Goal: Task Accomplishment & Management: Complete application form

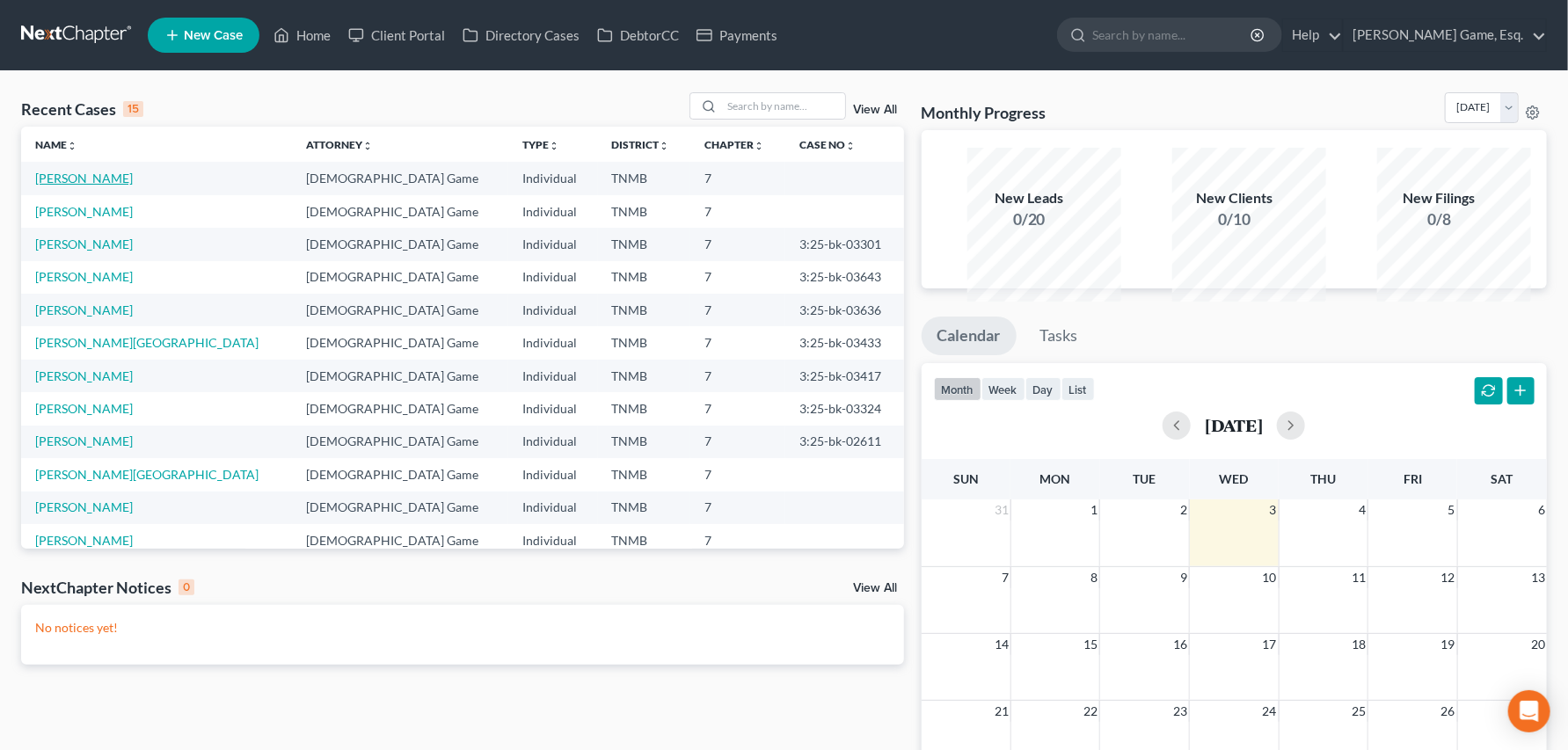
click at [59, 185] on link "[PERSON_NAME]" at bounding box center [84, 178] width 97 height 15
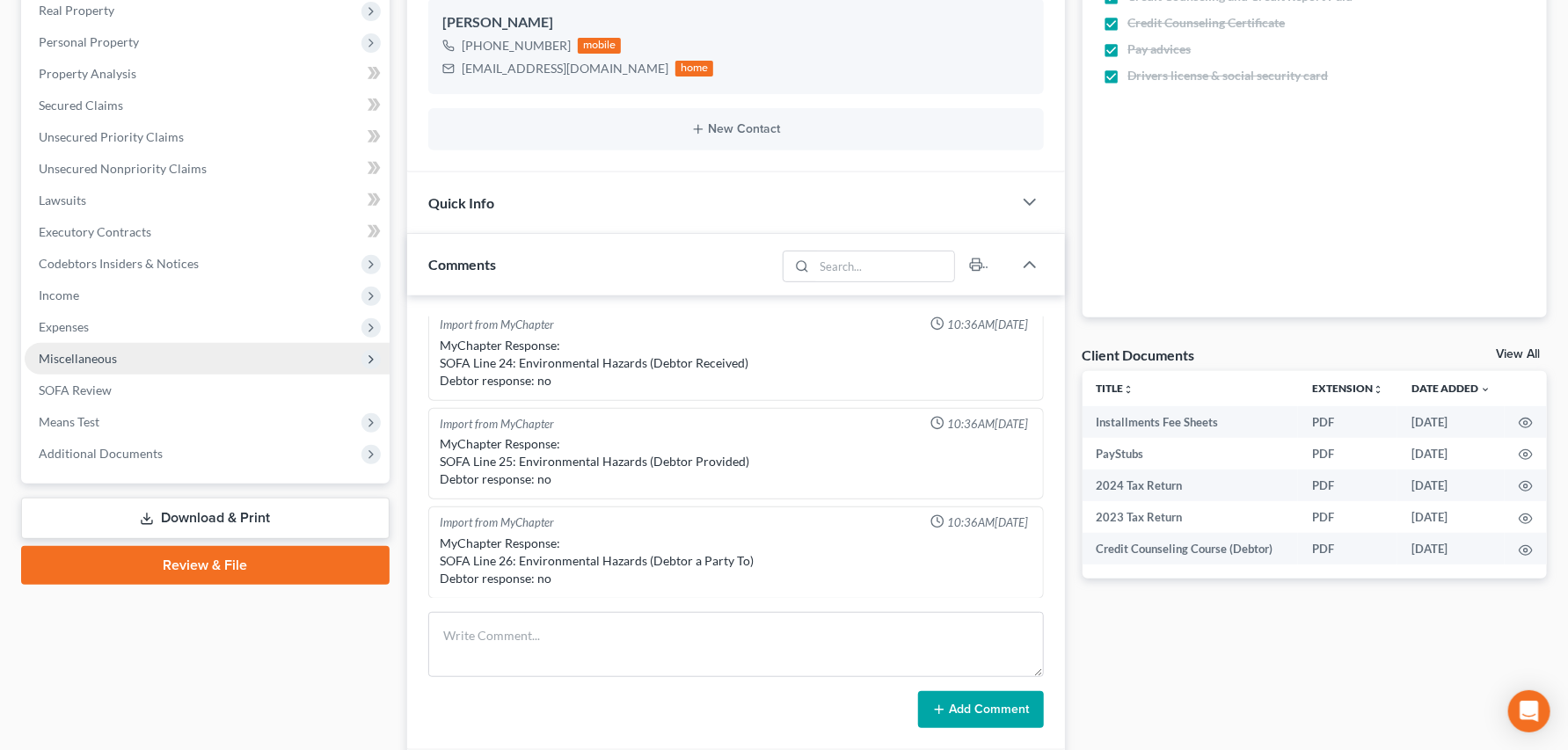
scroll to position [292, 0]
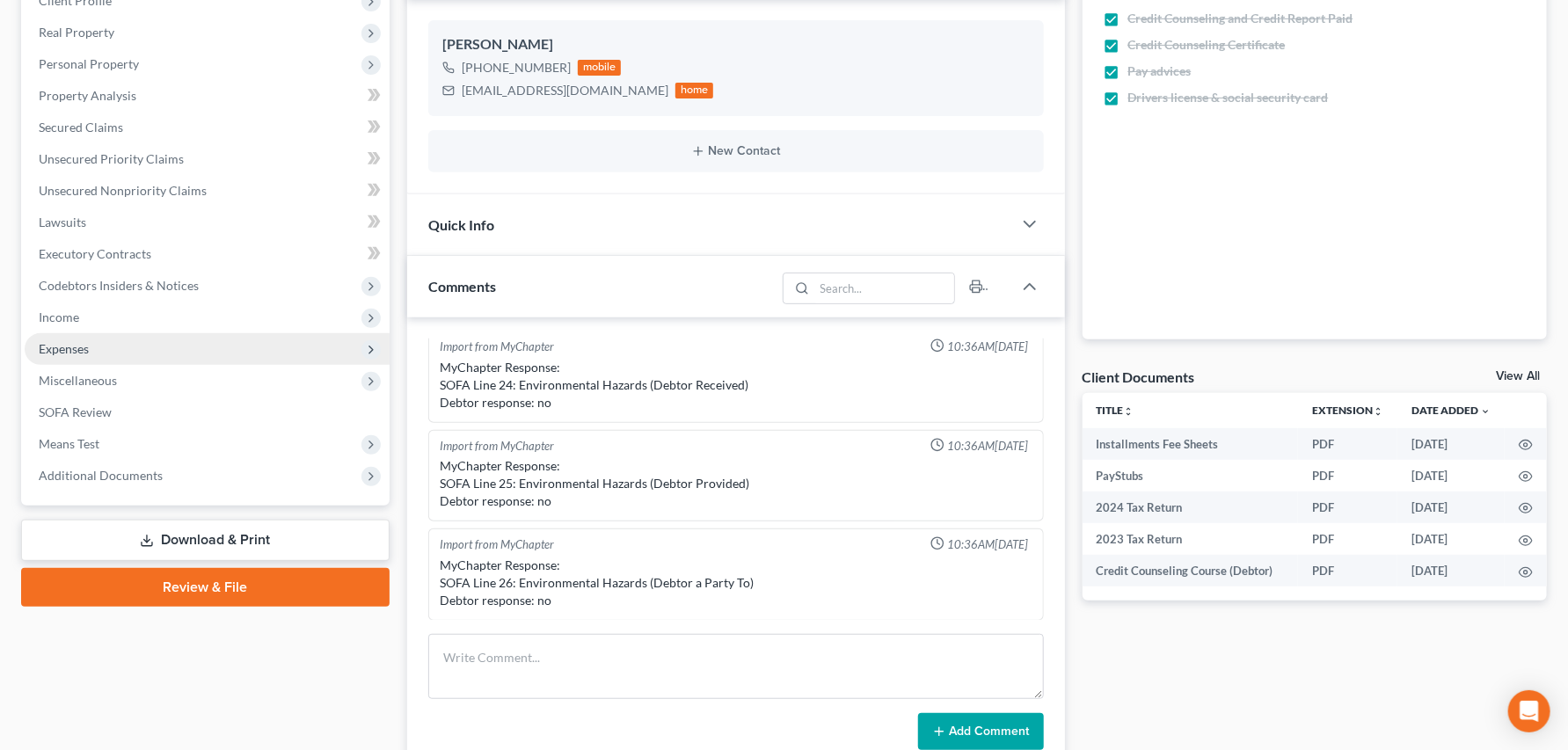
click at [89, 356] on span "Expenses" at bounding box center [64, 349] width 50 height 15
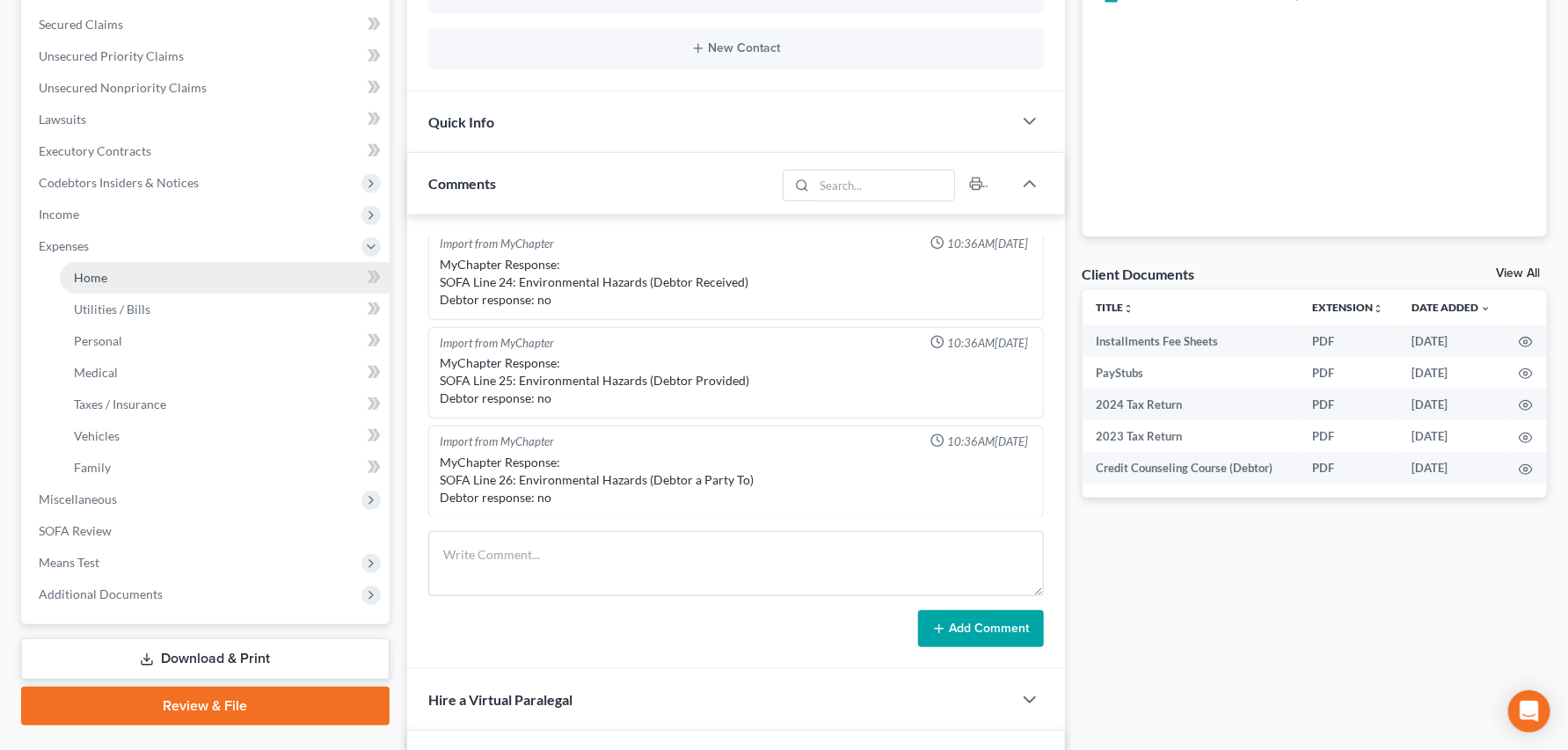
scroll to position [586, 0]
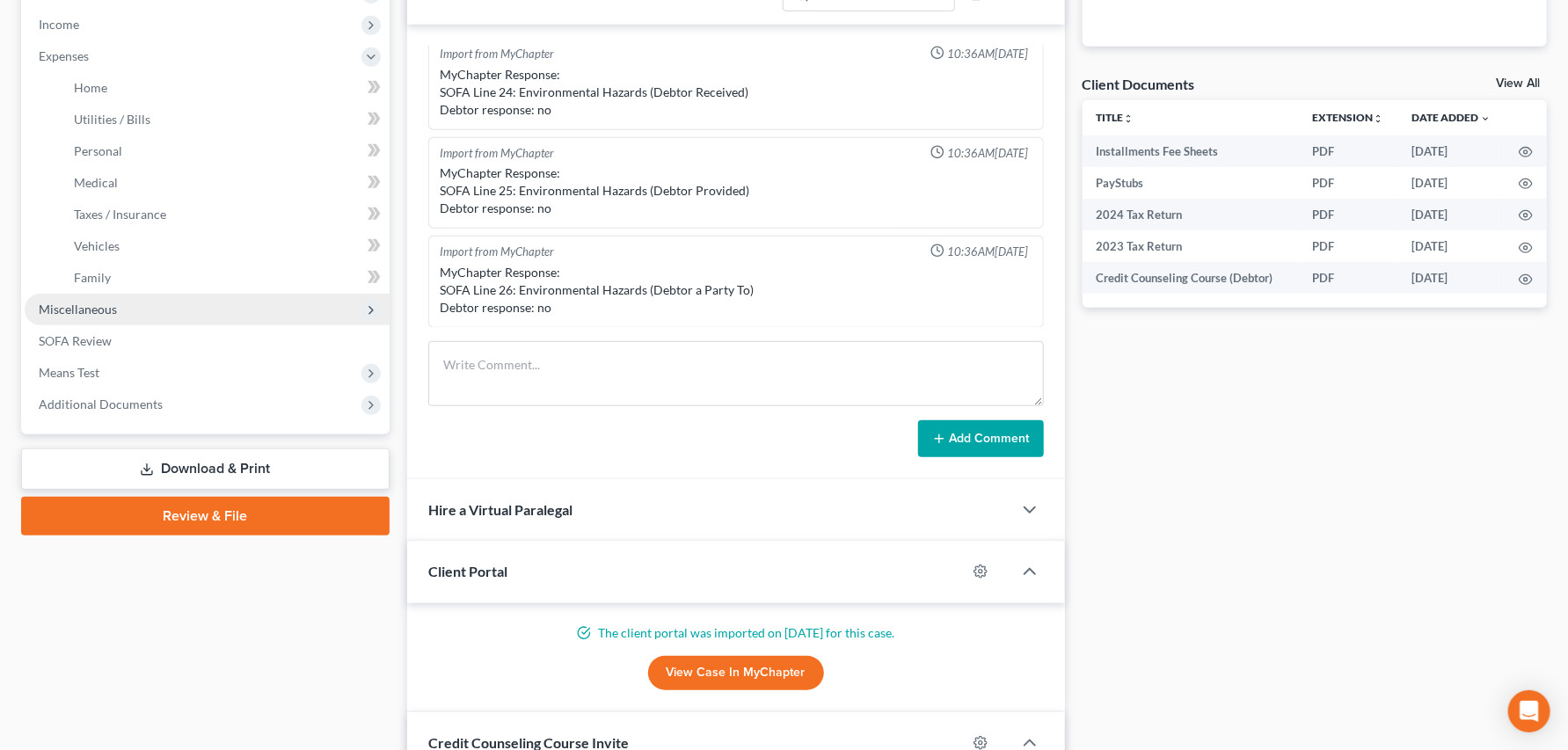
click at [96, 316] on span "Miscellaneous" at bounding box center [78, 309] width 78 height 15
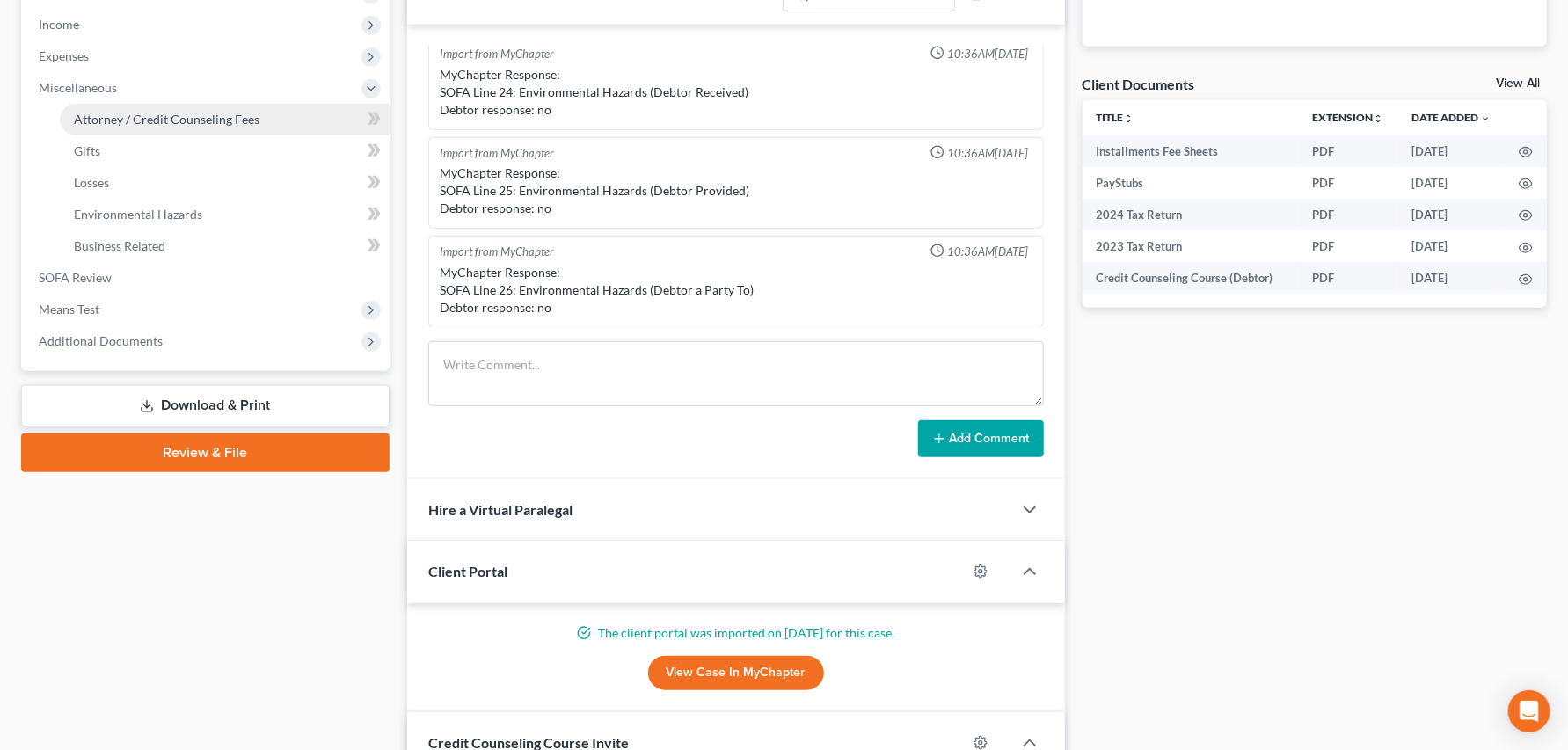
click at [223, 126] on span "Attorney / Credit Counseling Fees" at bounding box center [166, 119] width 185 height 15
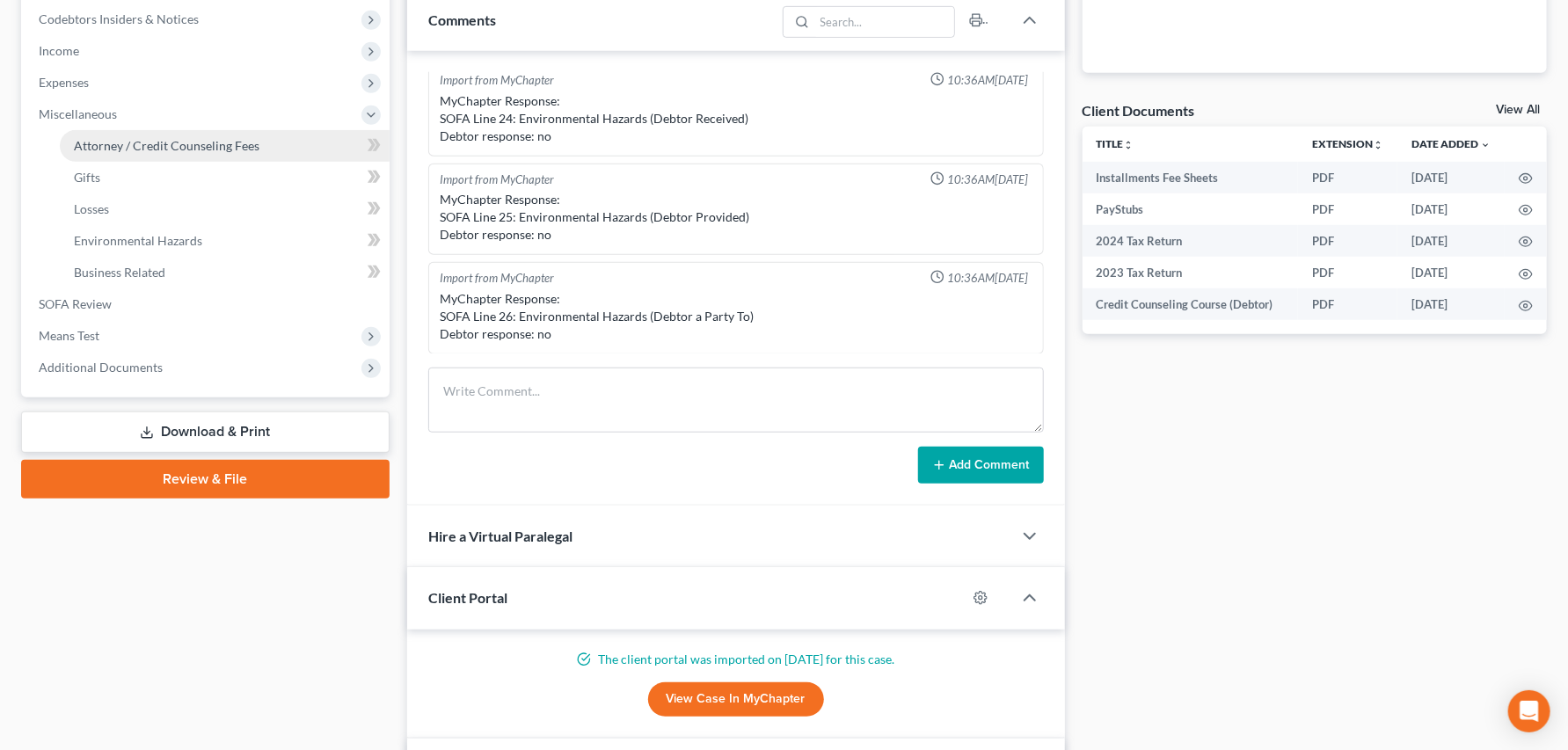
select select "0"
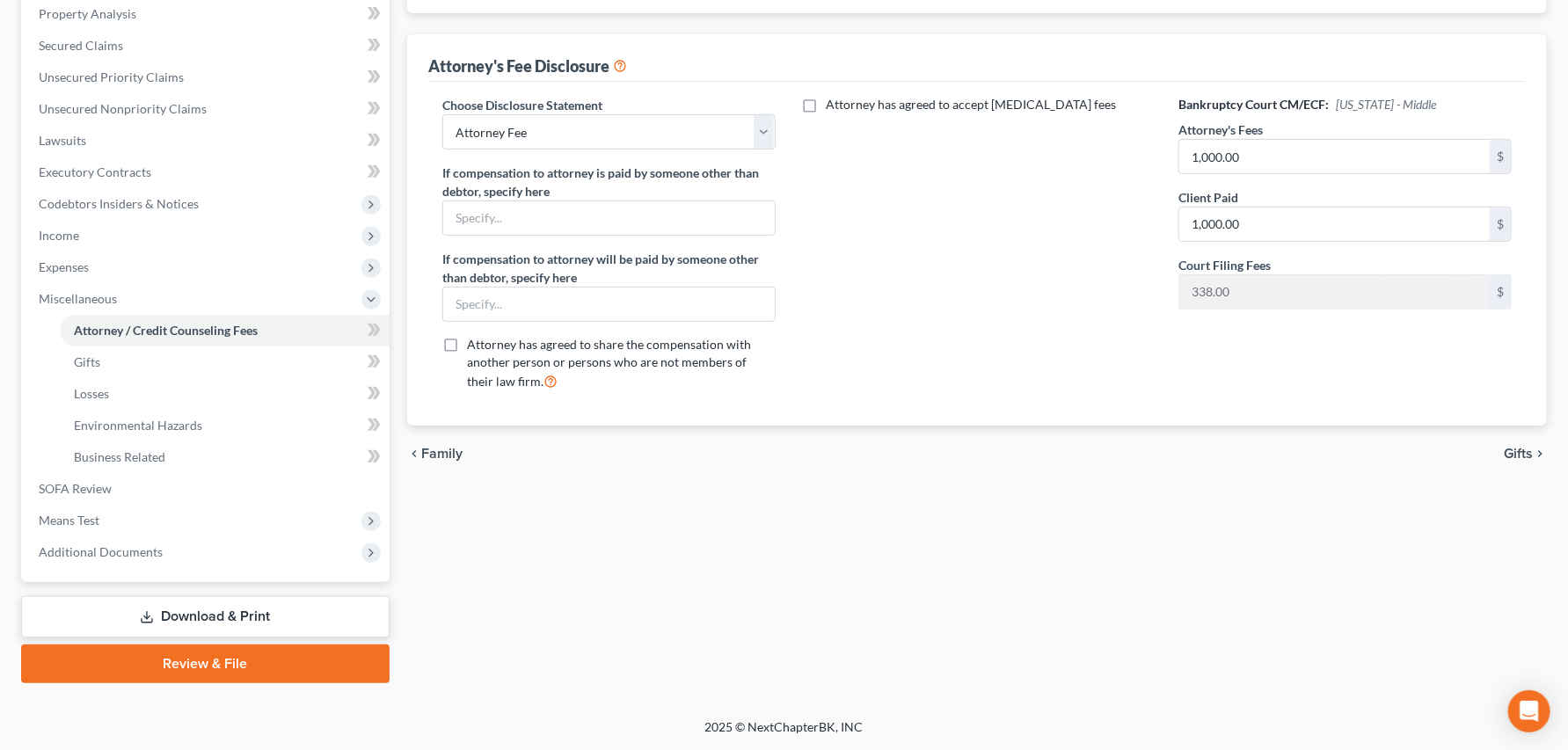
scroll to position [649, 0]
click at [124, 544] on span "Additional Documents" at bounding box center [101, 551] width 124 height 15
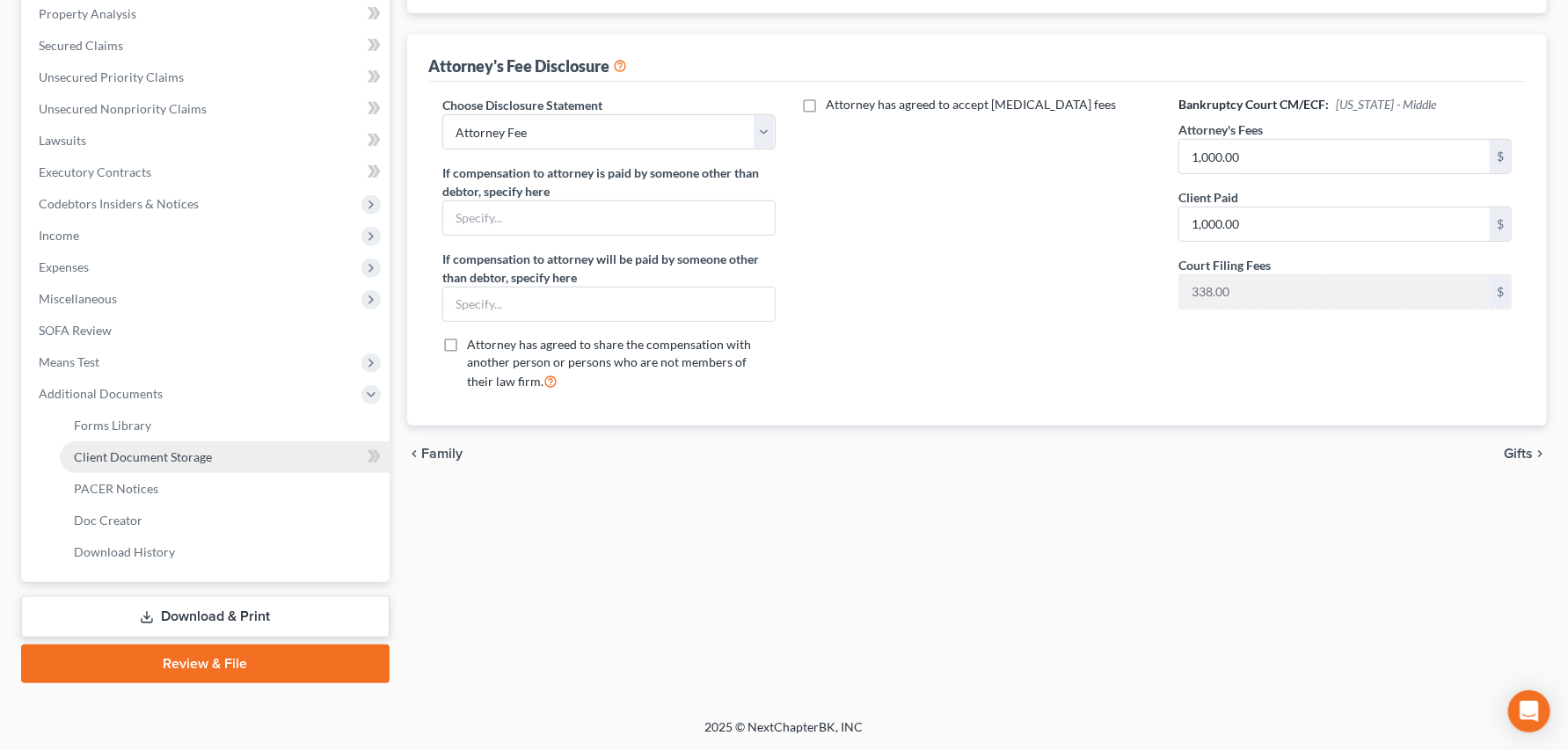
click at [146, 449] on span "Client Document Storage" at bounding box center [143, 457] width 138 height 15
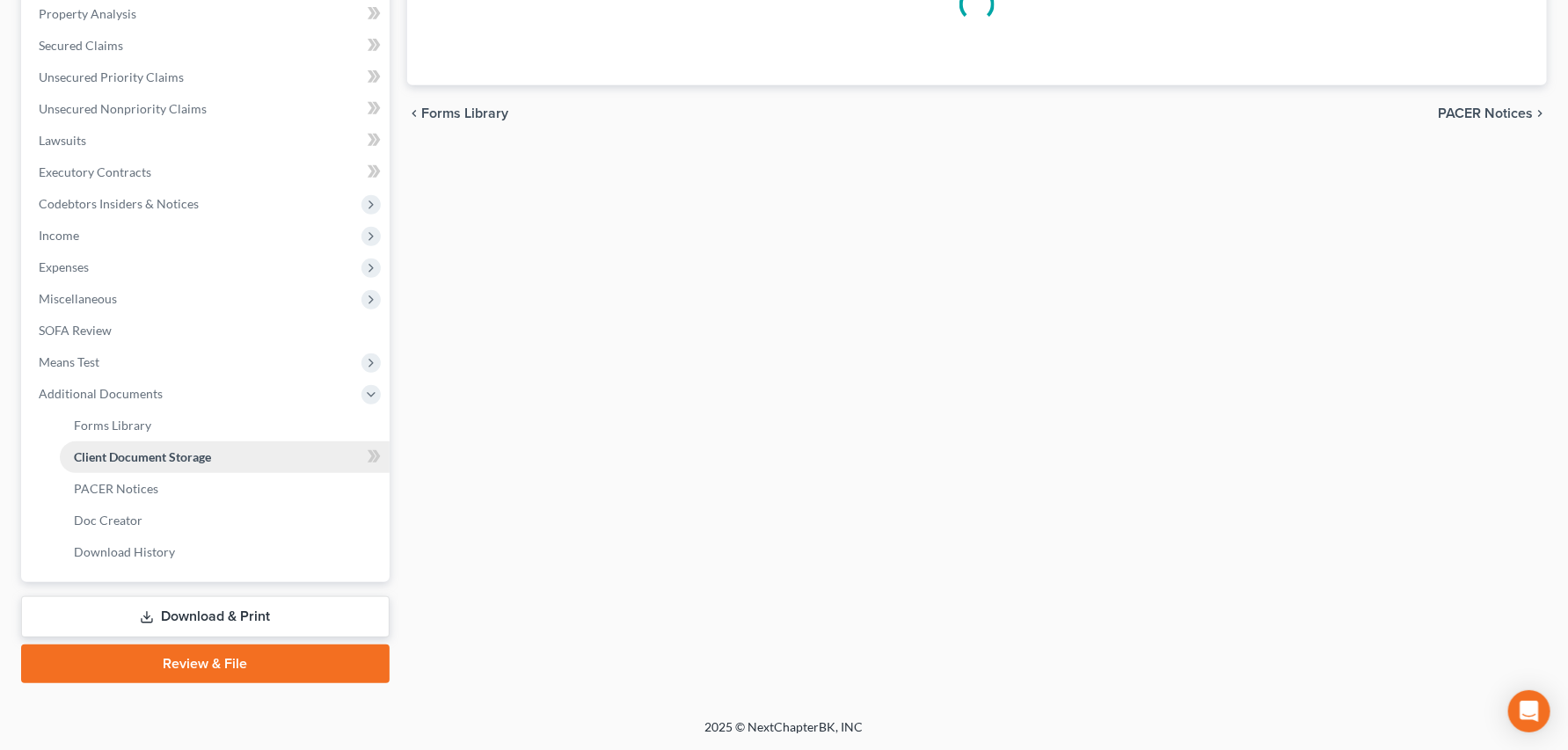
scroll to position [324, 0]
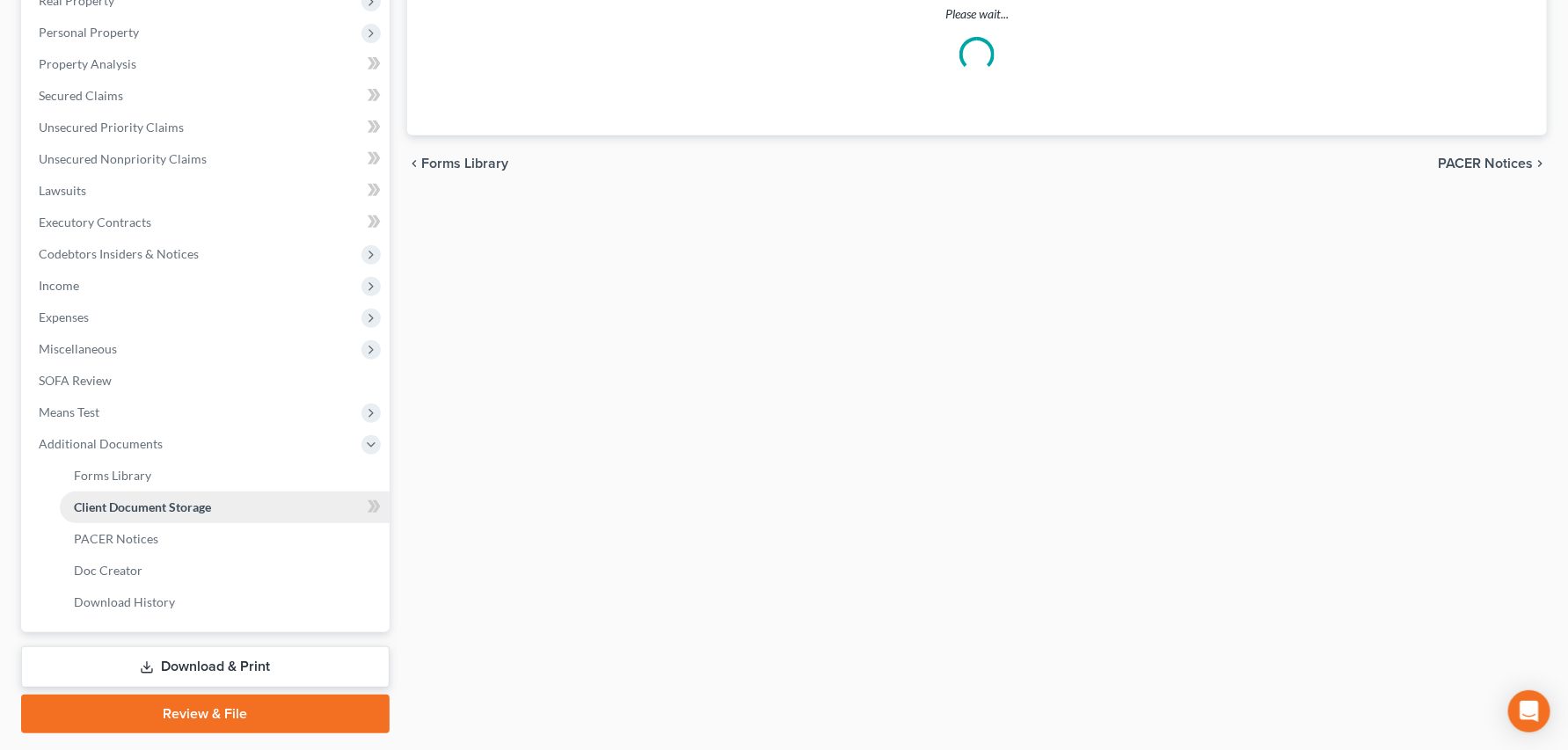
select select "0"
select select "8"
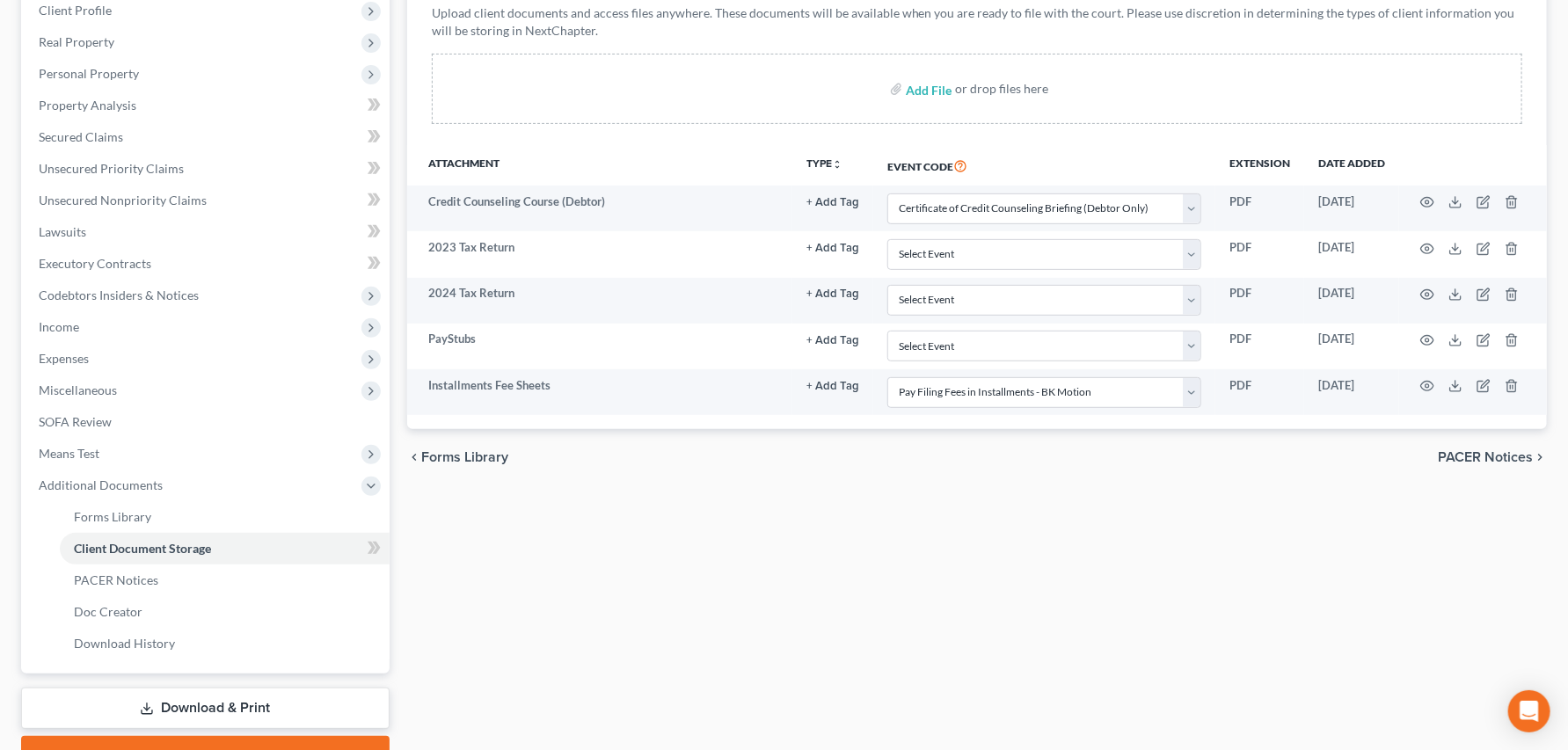
scroll to position [292, 0]
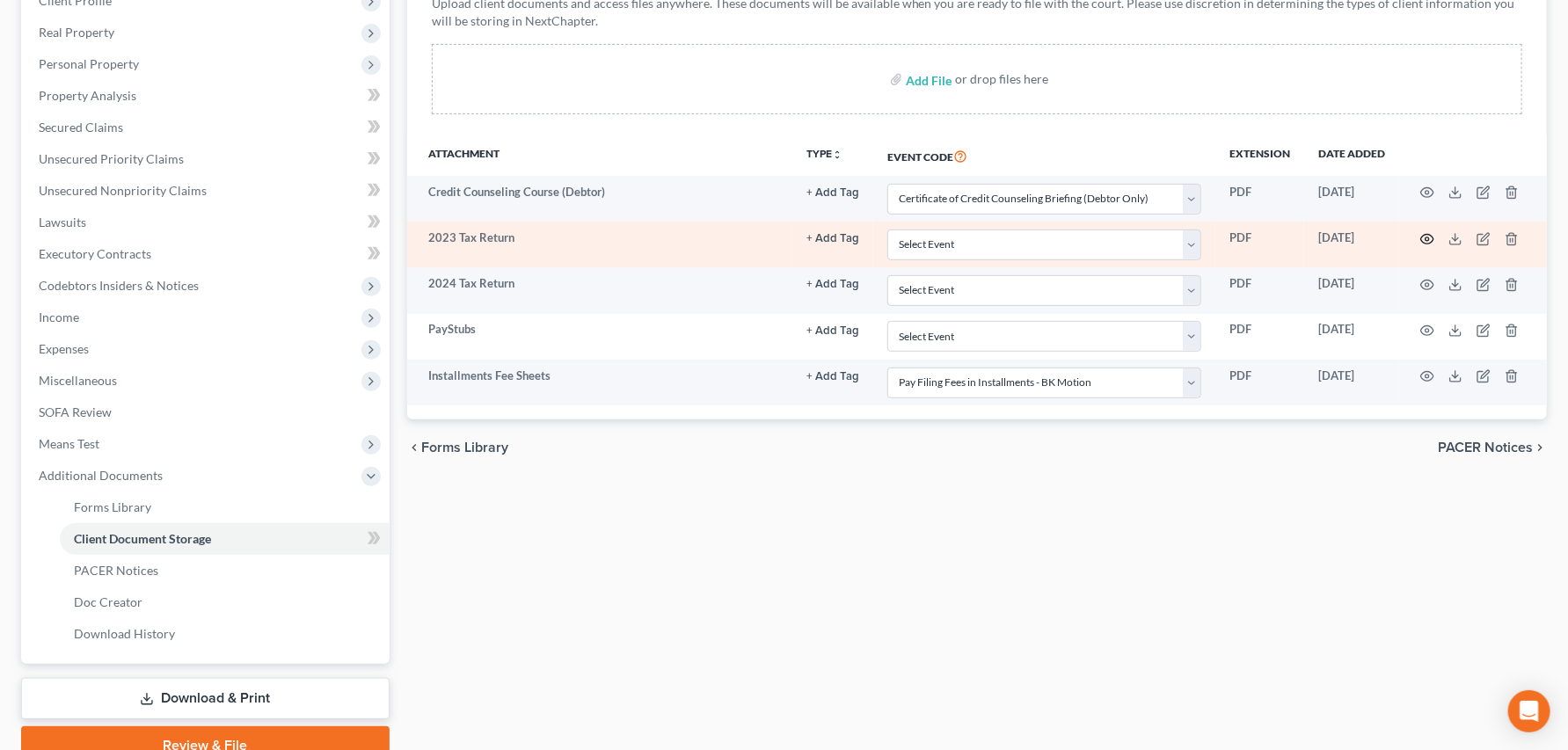
click at [1420, 246] on icon "button" at bounding box center [1426, 239] width 14 height 14
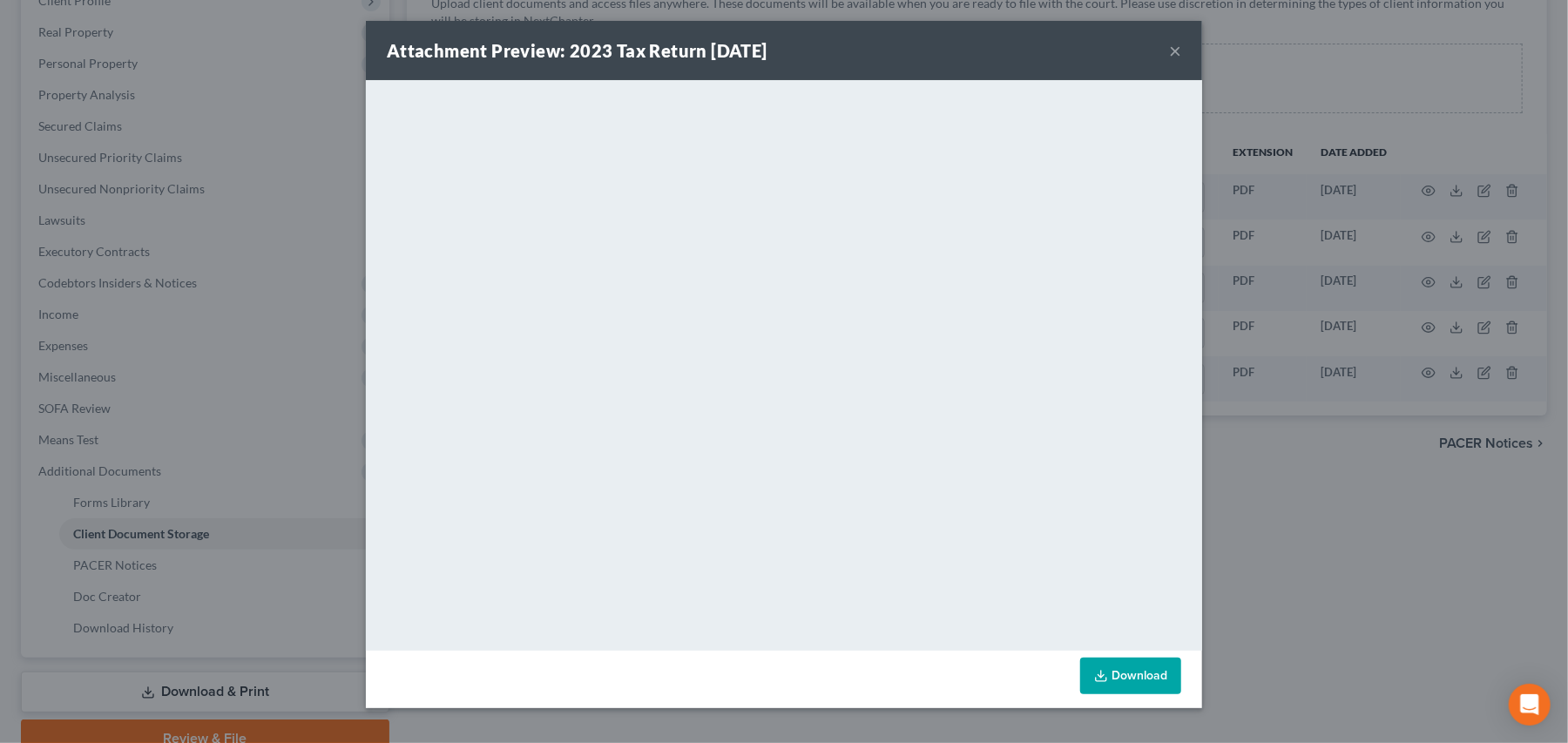
click at [1181, 61] on button "×" at bounding box center [1176, 50] width 13 height 21
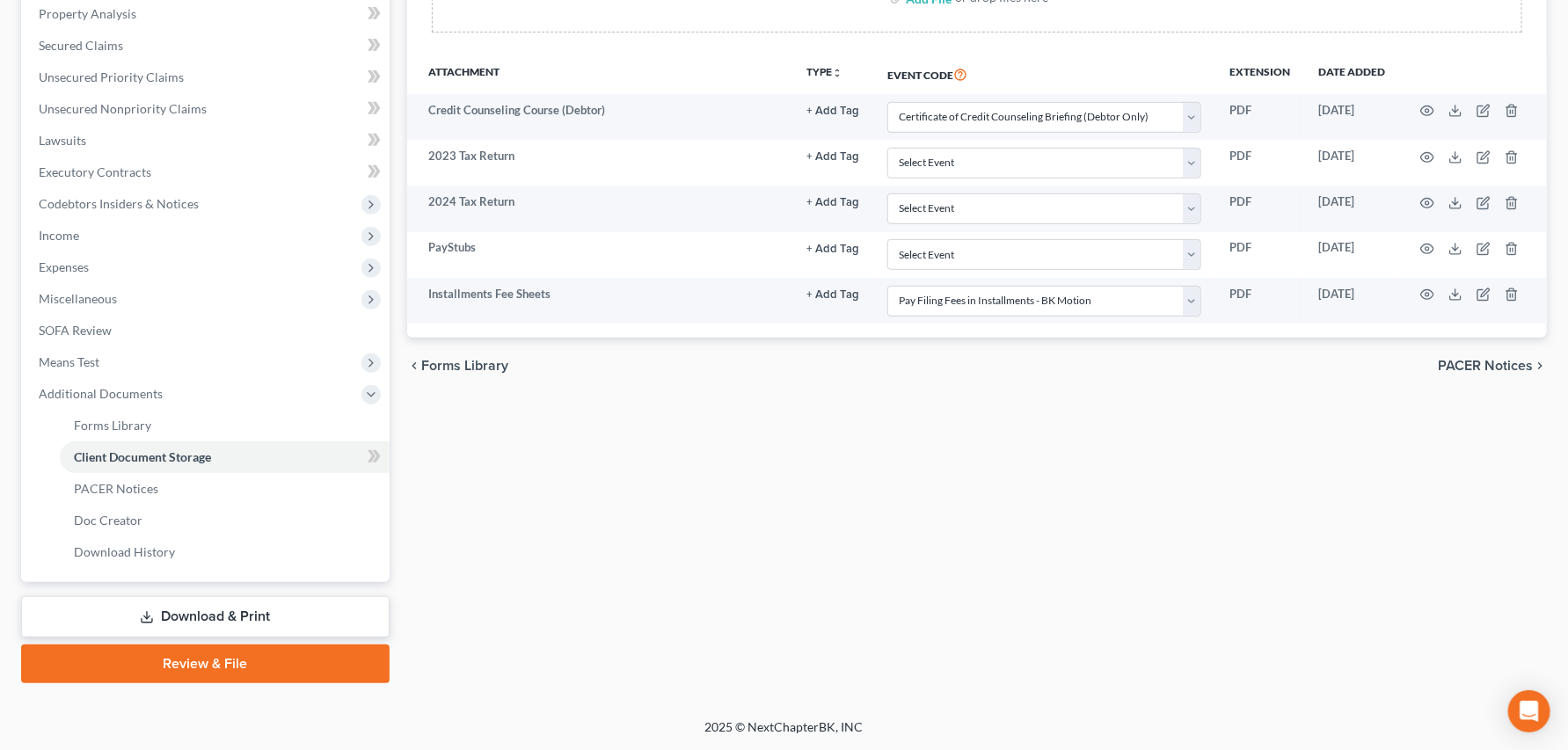
scroll to position [649, 0]
click at [226, 656] on link "Review & File" at bounding box center [205, 663] width 369 height 39
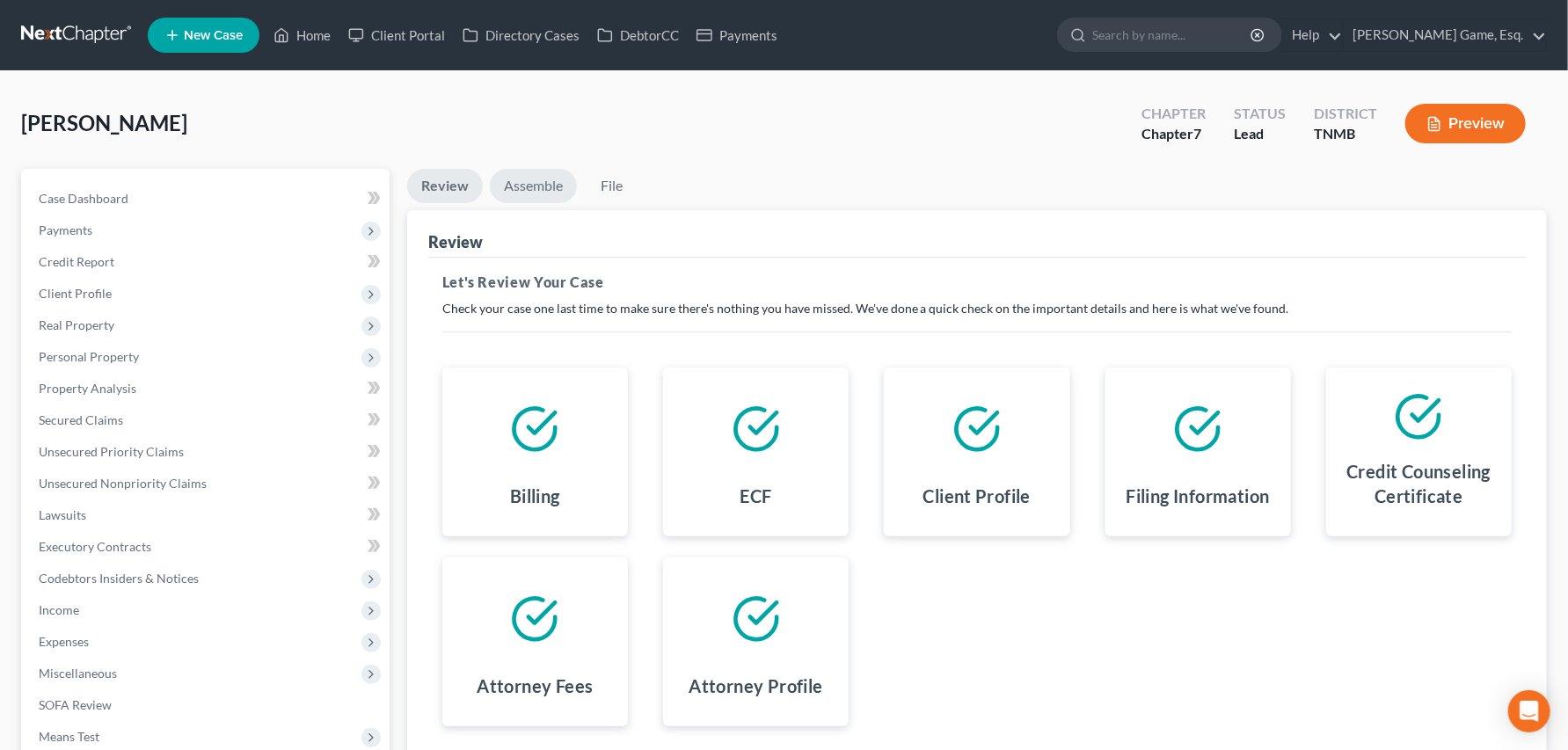
click at [577, 203] on link "Assemble" at bounding box center [533, 186] width 87 height 35
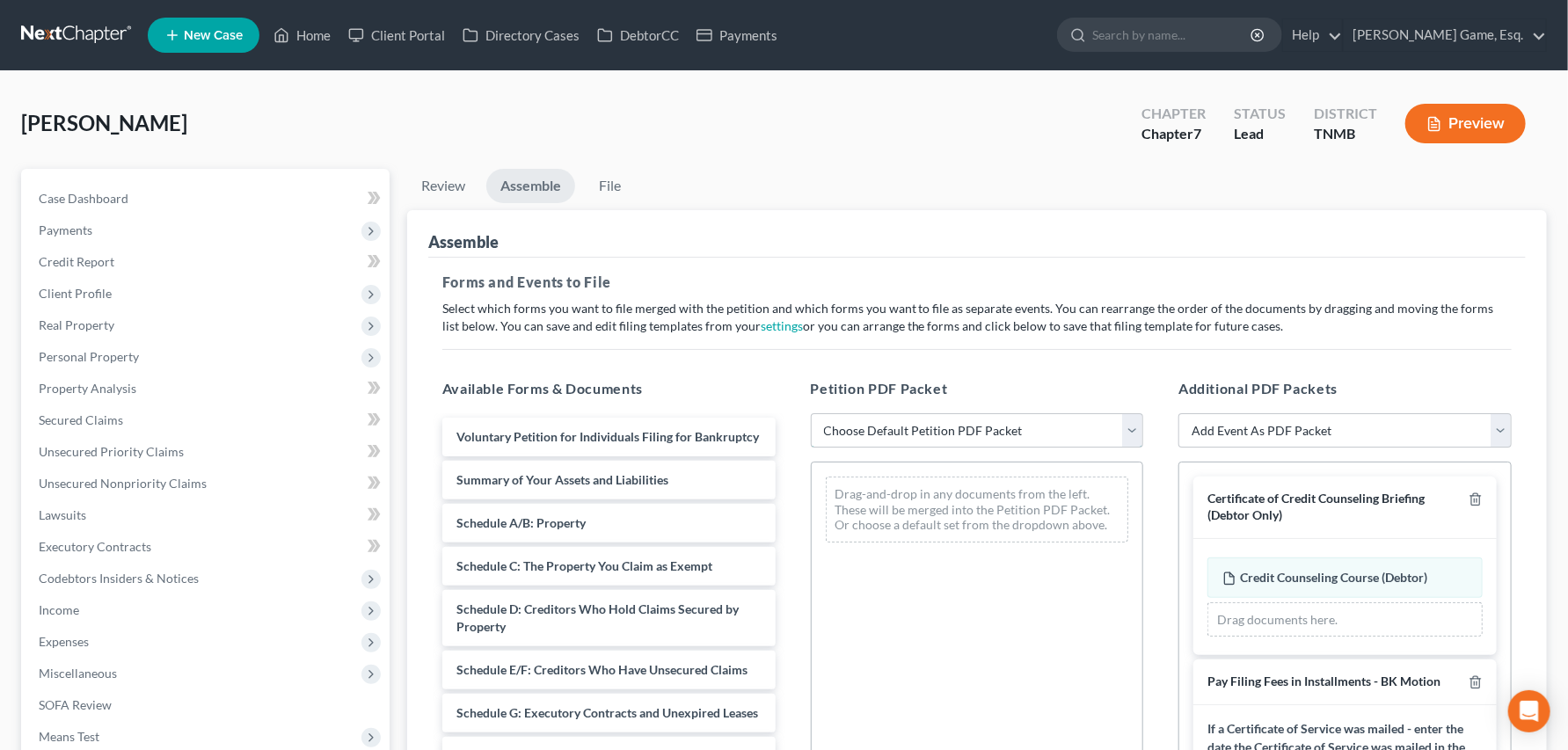
click at [1126, 449] on select "Choose Default Petition PDF Packet Emergency Filing (Voluntary Petition and Cre…" at bounding box center [977, 430] width 333 height 35
select select "1"
click at [813, 449] on select "Choose Default Petition PDF Packet Emergency Filing (Voluntary Petition and Cre…" at bounding box center [977, 430] width 333 height 35
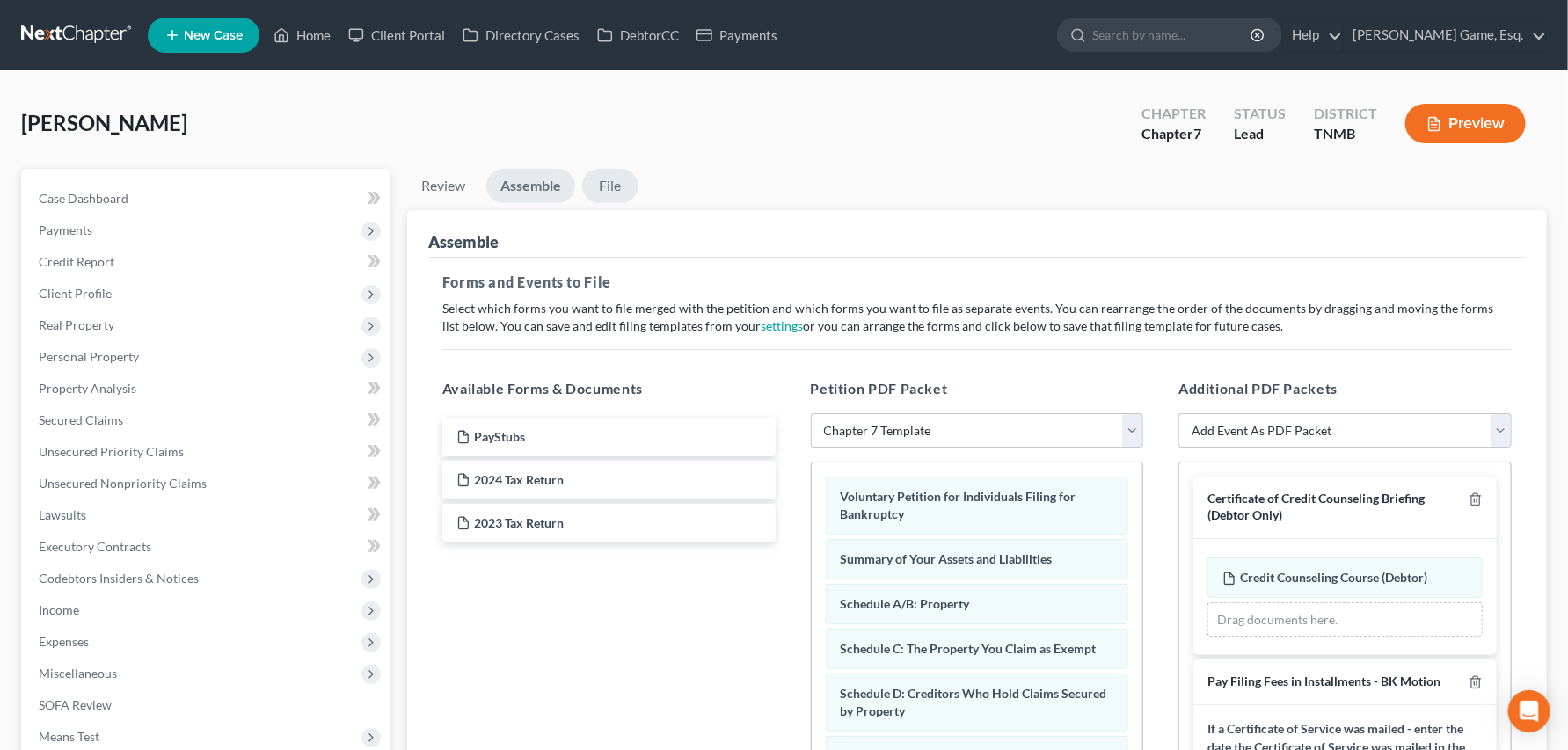
click at [639, 203] on link "File" at bounding box center [610, 186] width 56 height 35
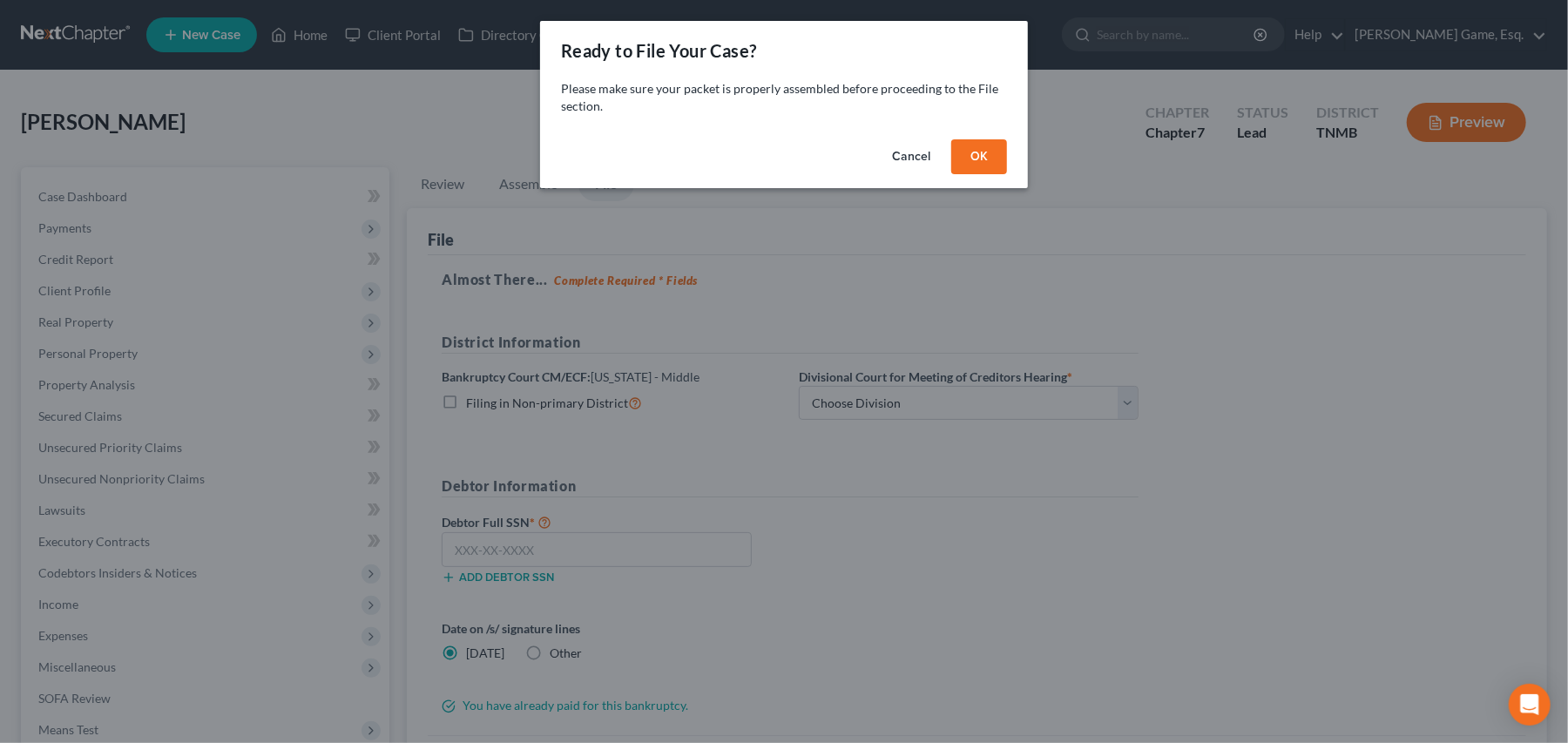
click at [1007, 175] on button "OK" at bounding box center [979, 157] width 56 height 35
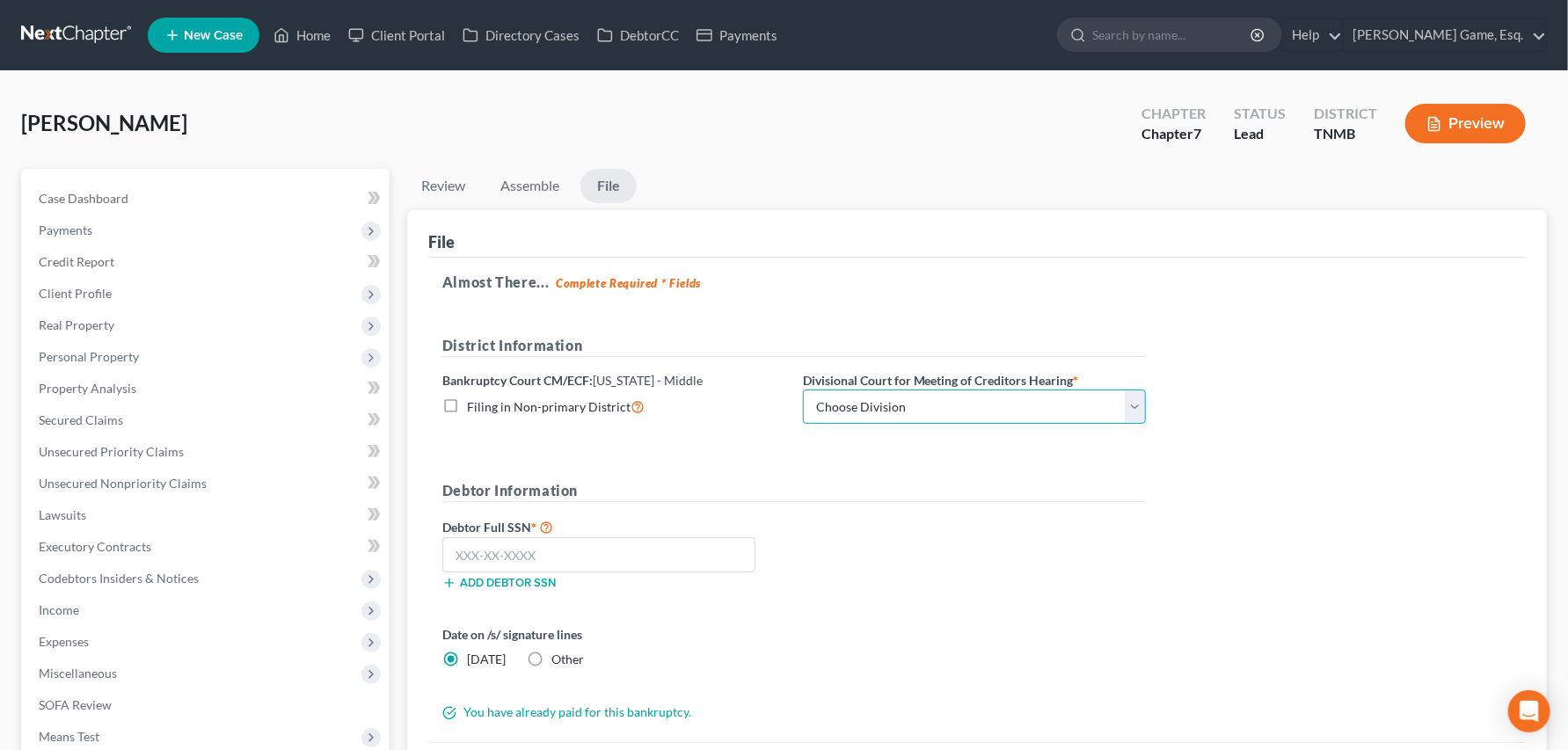
click at [1146, 424] on select "Choose Division Columbia Cookeville Nashville" at bounding box center [974, 407] width 342 height 35
select select "2"
click at [901, 424] on select "Choose Division Columbia Cookeville Nashville" at bounding box center [974, 407] width 342 height 35
click at [844, 543] on form "District Information Bankruptcy Court CM/ECF: Tennessee - Middle Filing in Non-…" at bounding box center [794, 528] width 703 height 387
click at [581, 572] on input "text" at bounding box center [599, 554] width 313 height 35
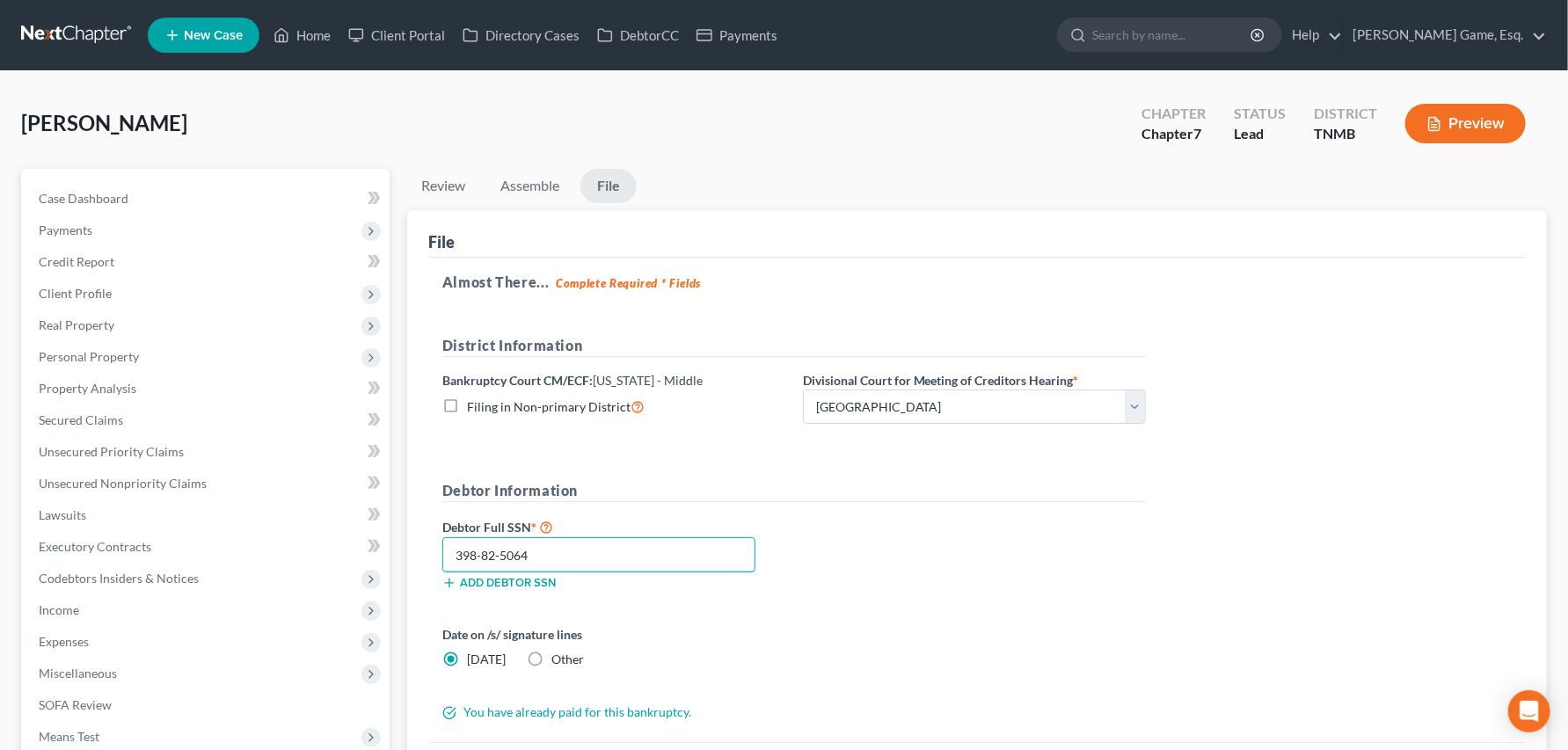
type input "398-82-5064"
click at [949, 604] on div "Debtor Full SSN * 398-82-5064 Add debtor SSN" at bounding box center [794, 559] width 721 height 88
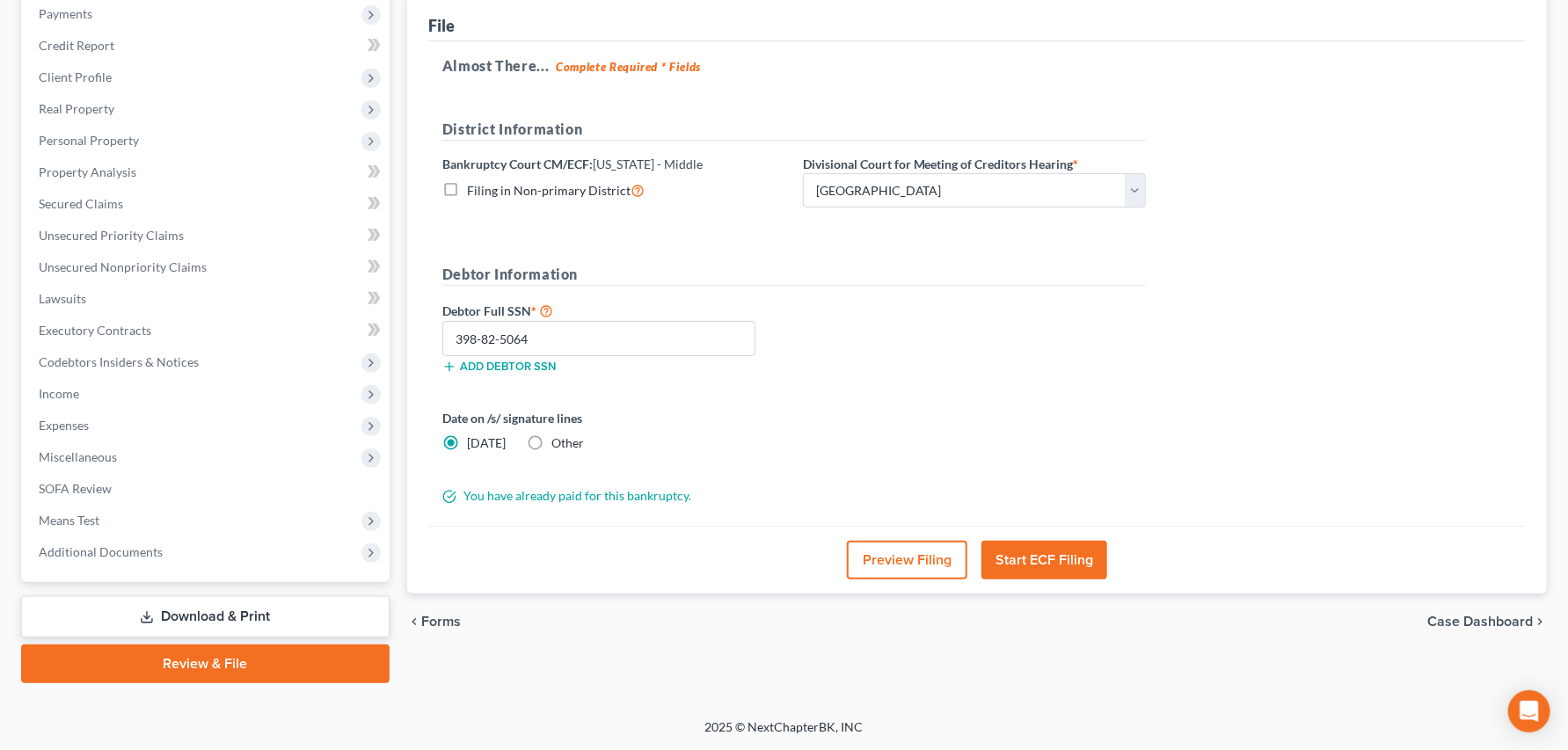
scroll to position [292, 0]
click at [1053, 579] on button "Start ECF Filing" at bounding box center [1044, 559] width 125 height 39
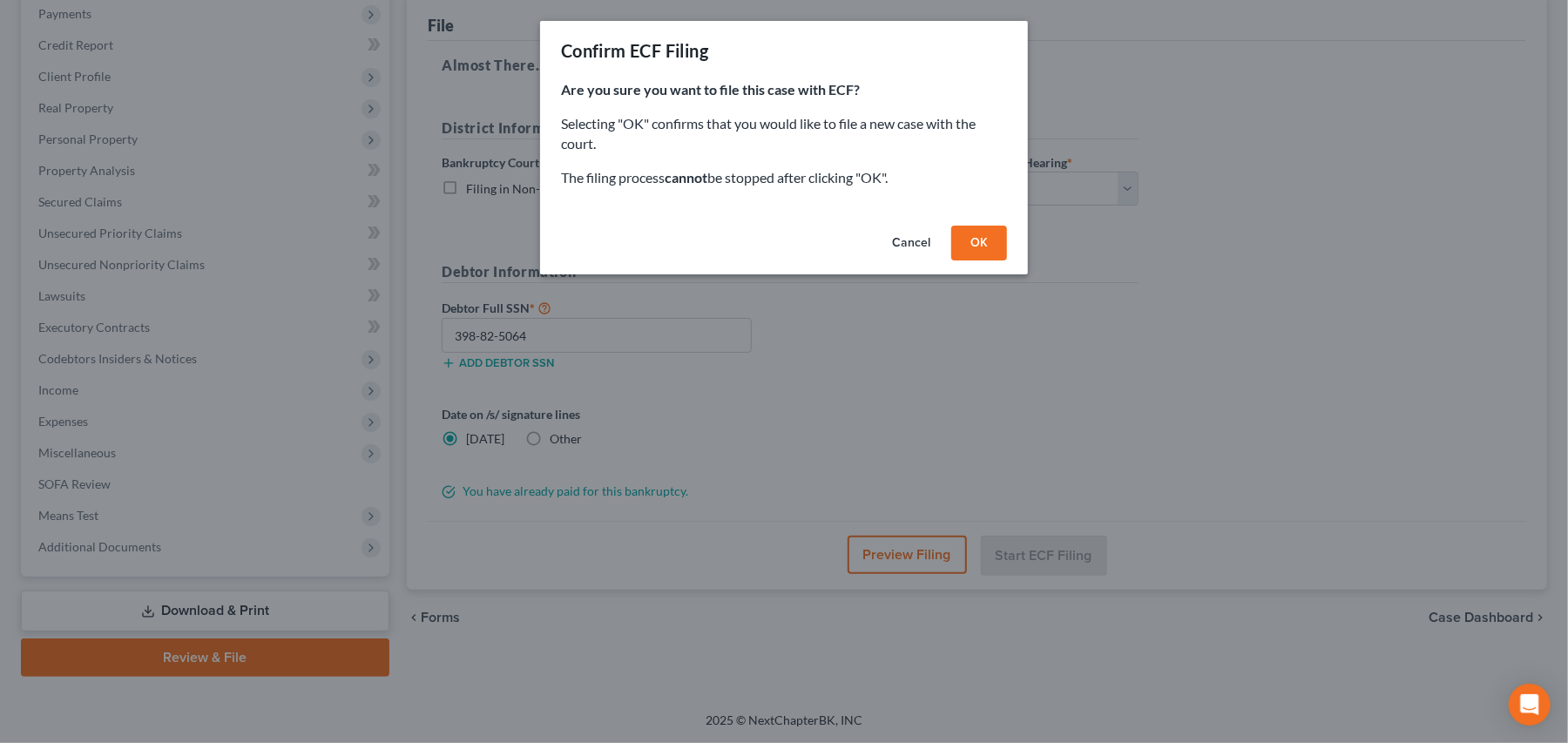
click at [1007, 260] on button "OK" at bounding box center [979, 243] width 56 height 35
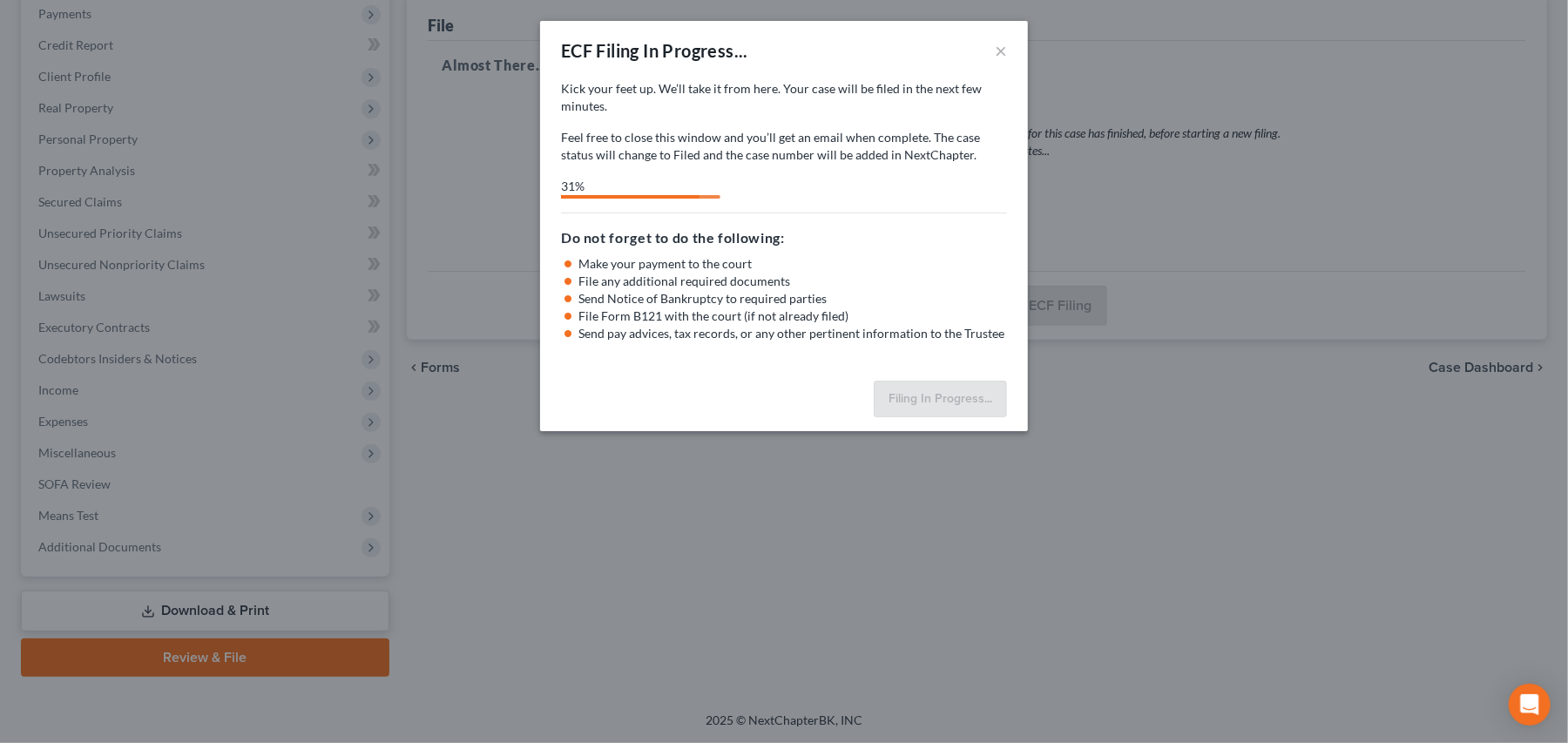
click at [822, 264] on div "Kick your feet up. We’ll take it from here. Your case will be filed in the next…" at bounding box center [784, 227] width 488 height 293
select select "2"
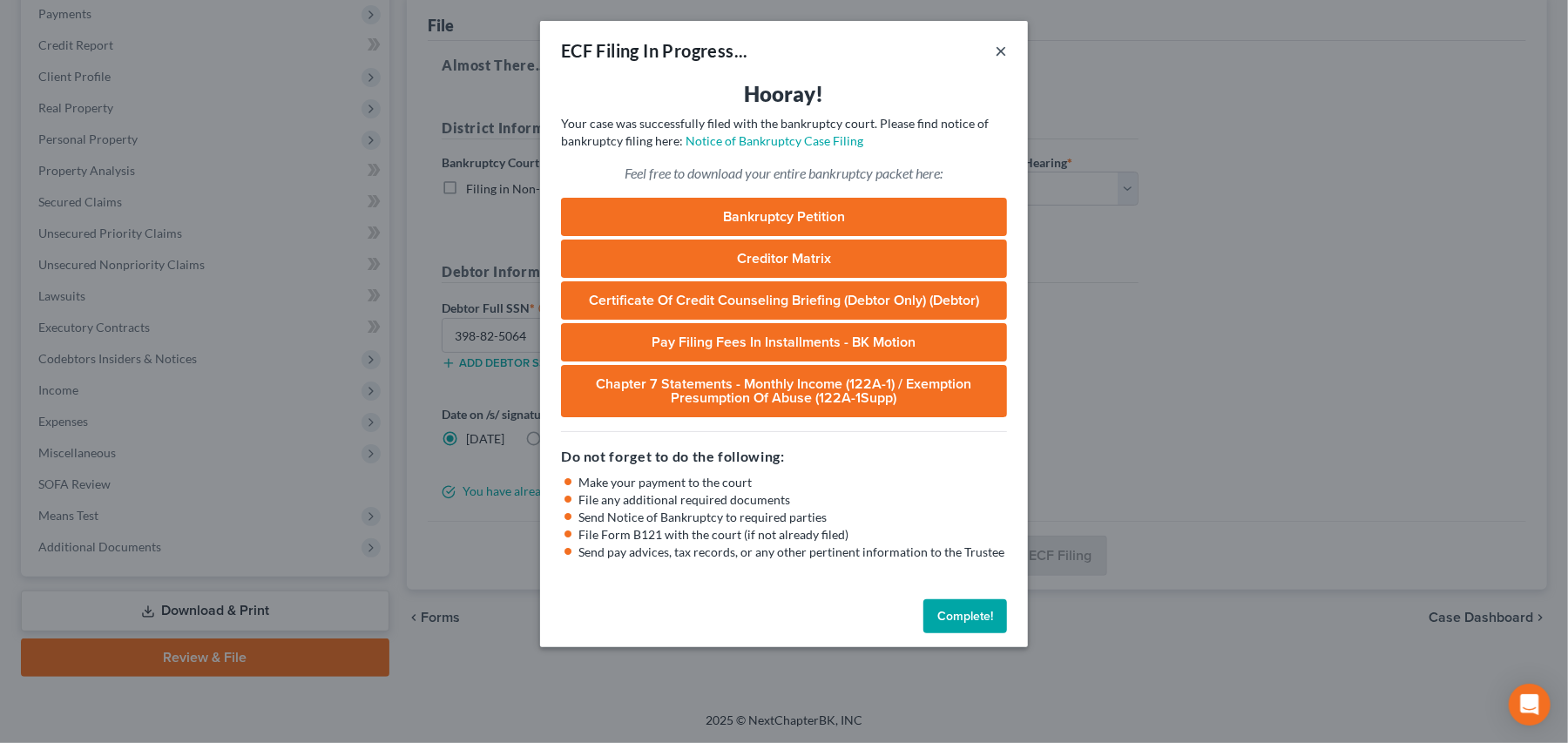
click at [1007, 59] on button "×" at bounding box center [1001, 50] width 13 height 21
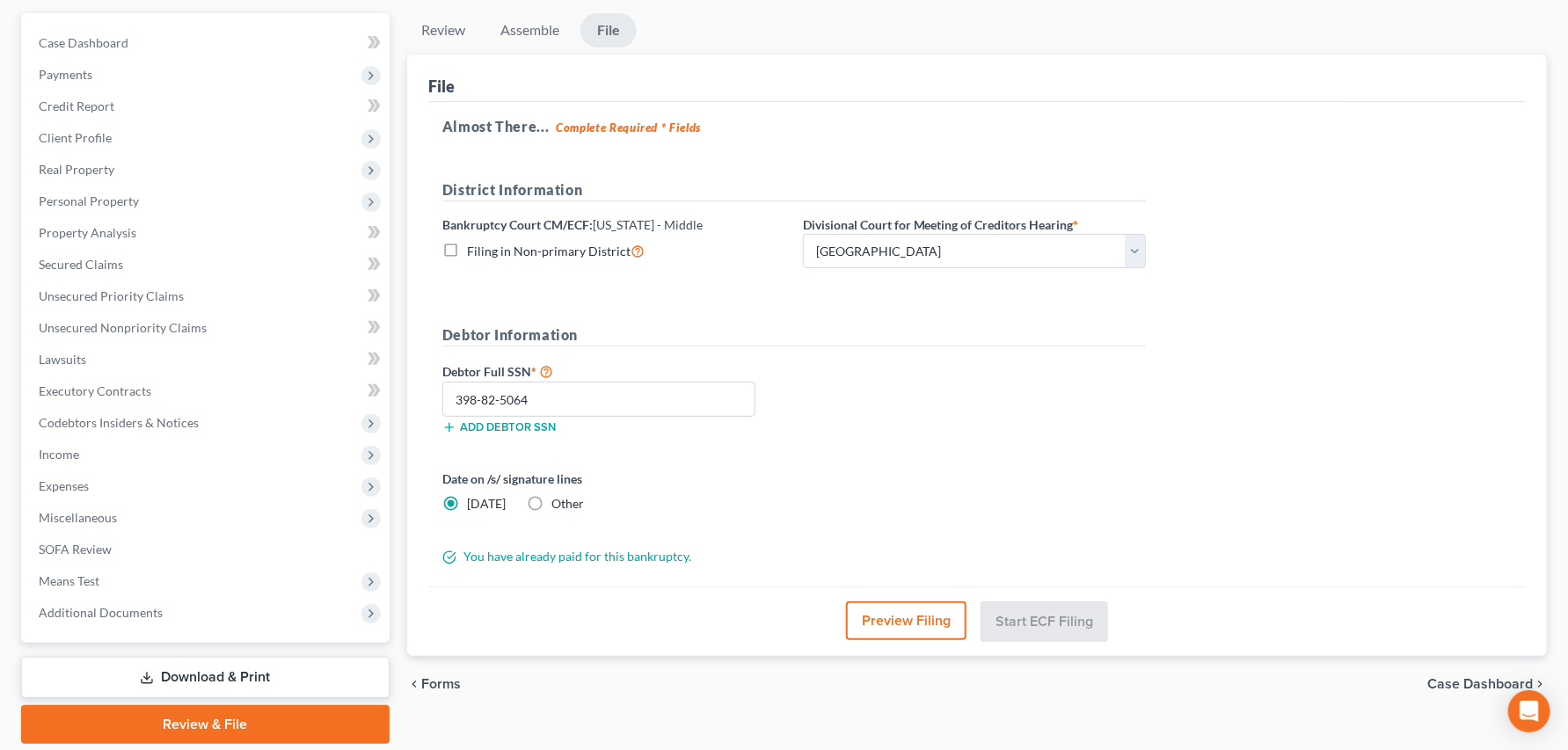
scroll to position [0, 0]
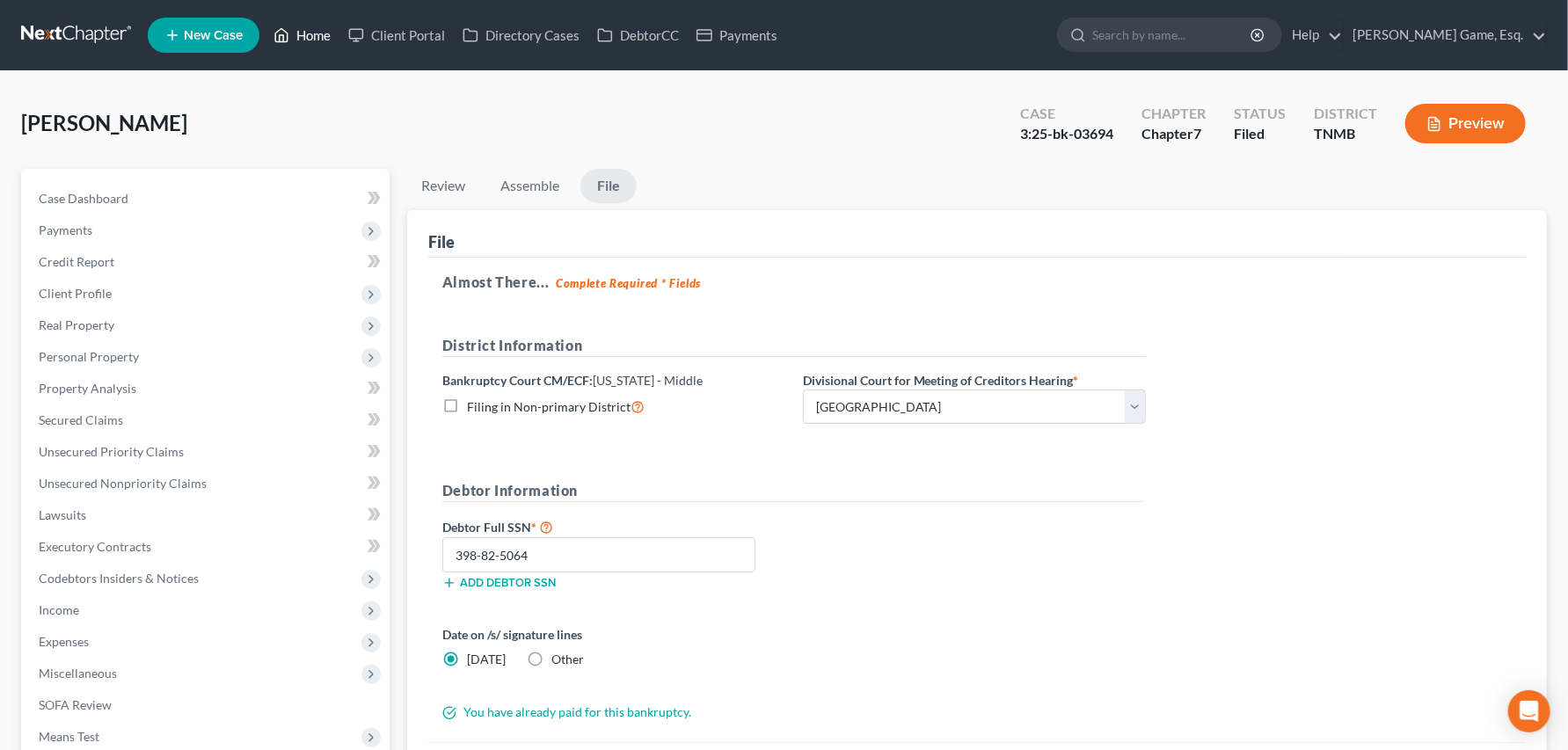
click at [340, 46] on link "Home" at bounding box center [302, 35] width 74 height 32
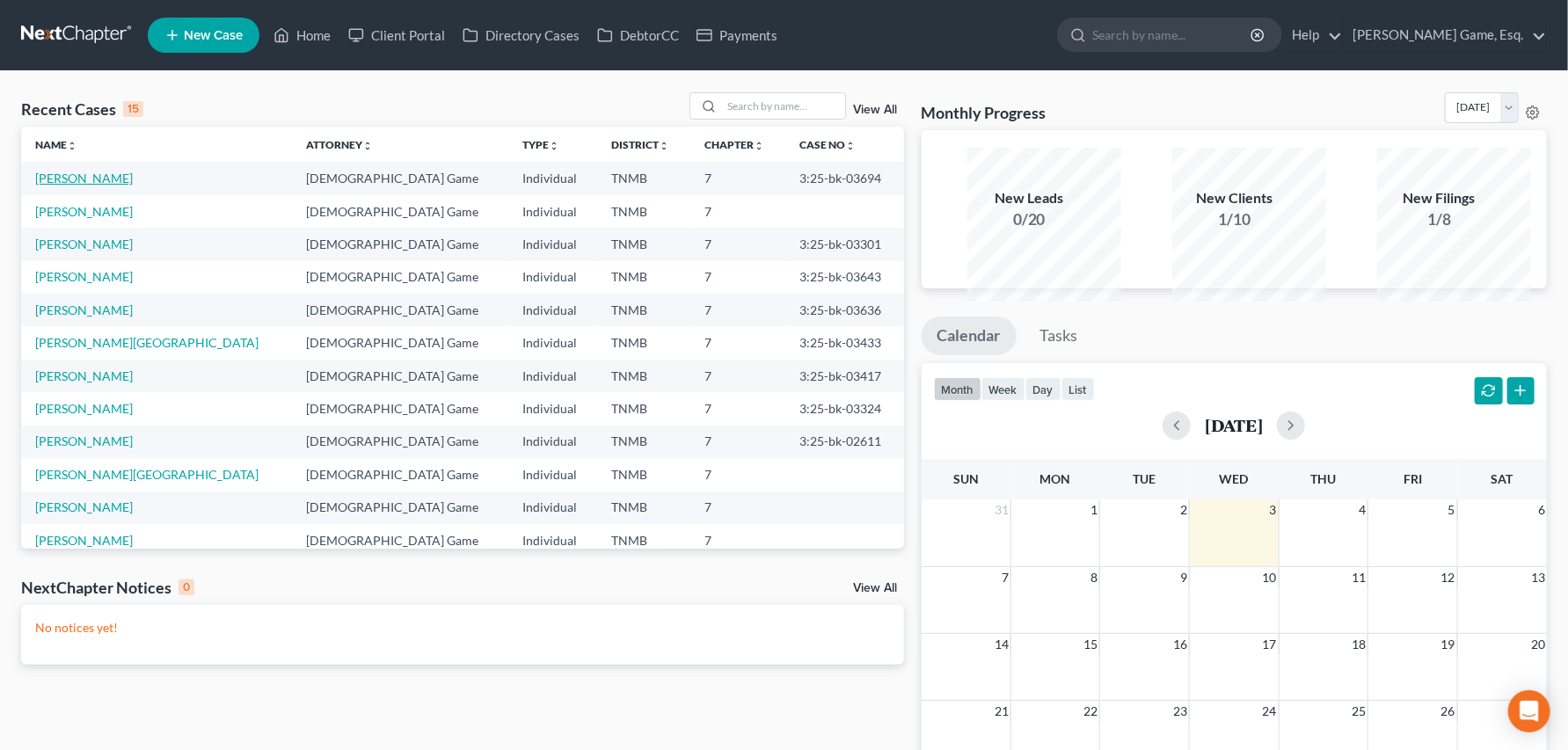
click at [72, 185] on link "[PERSON_NAME]" at bounding box center [84, 178] width 97 height 15
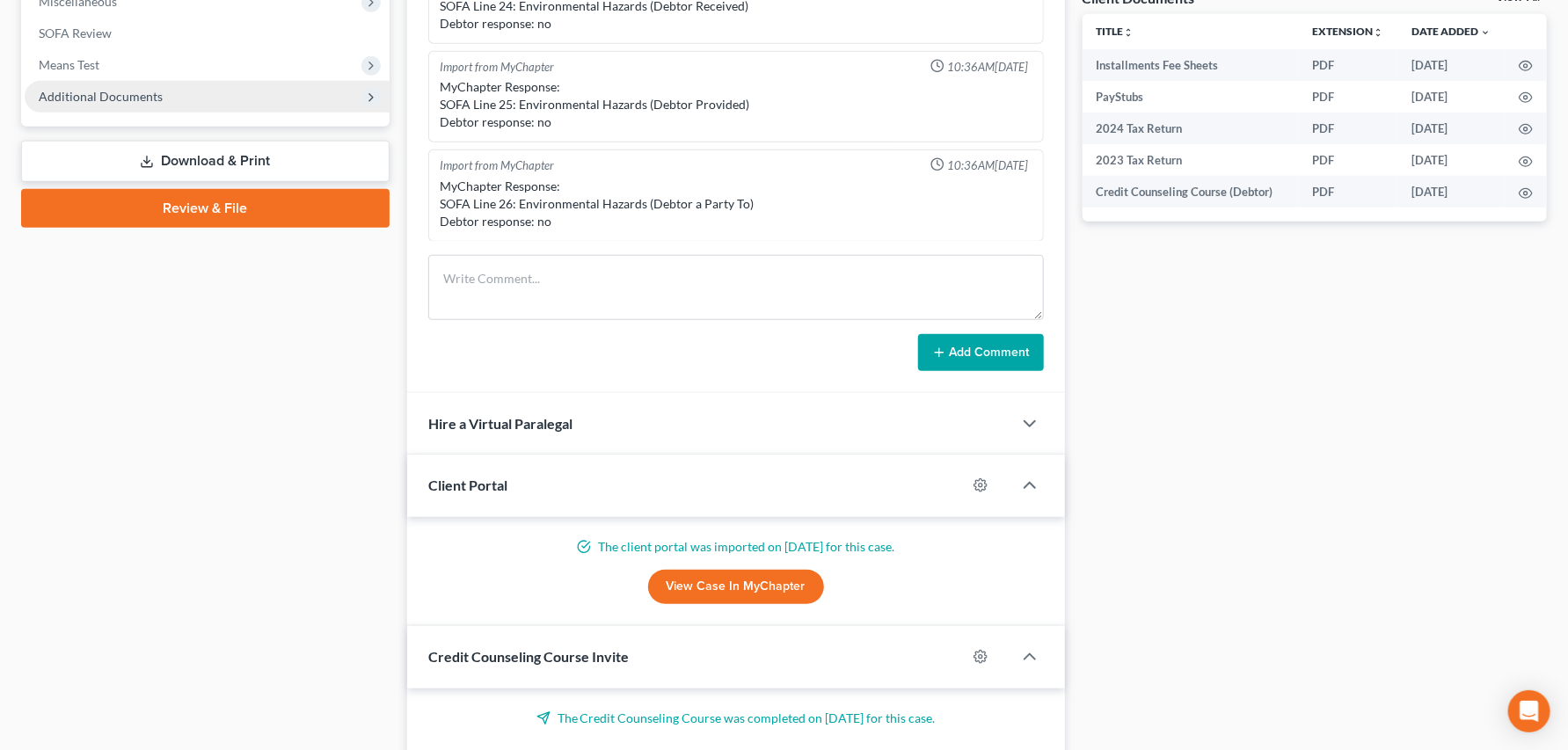
scroll to position [586, 0]
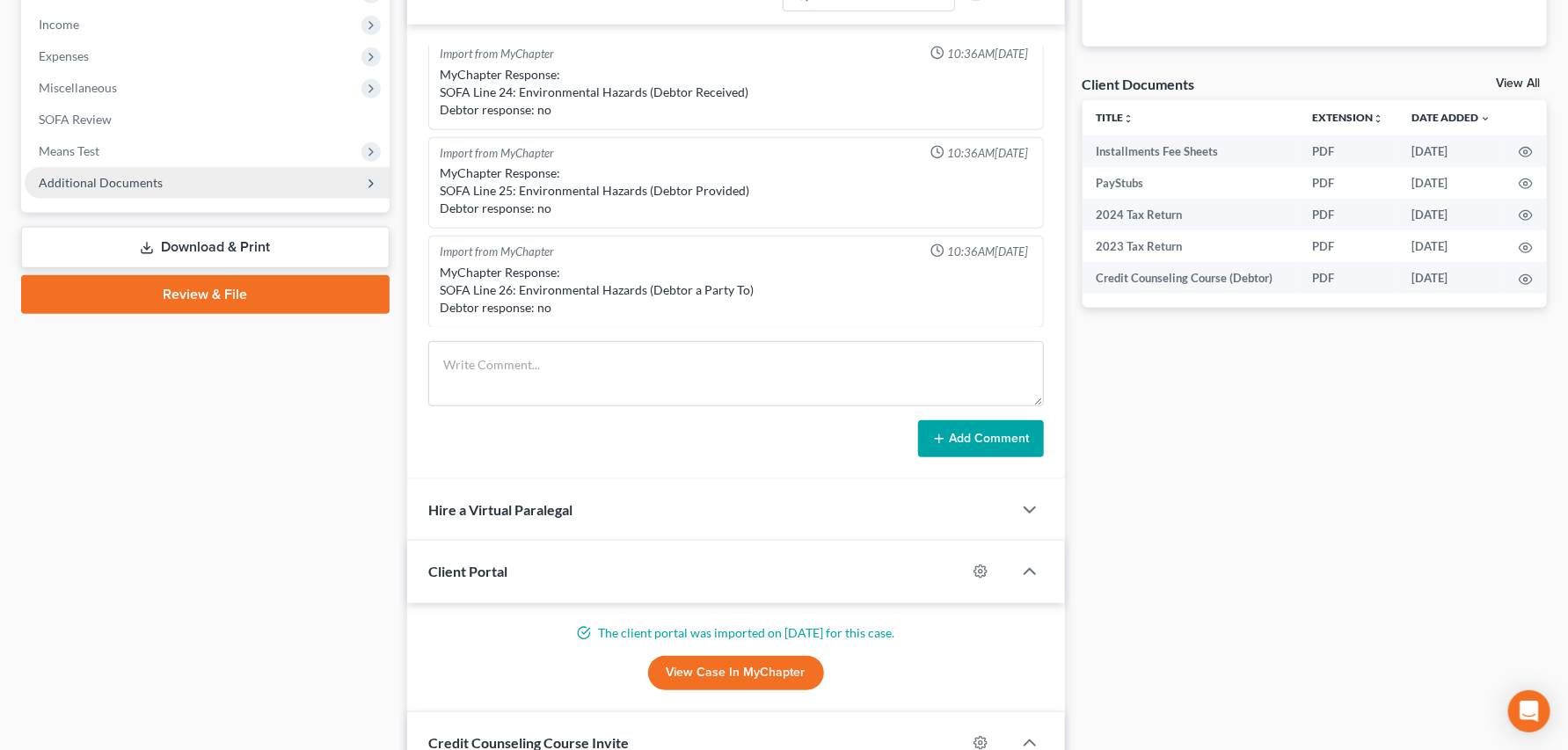
click at [131, 190] on span "Additional Documents" at bounding box center [101, 183] width 124 height 15
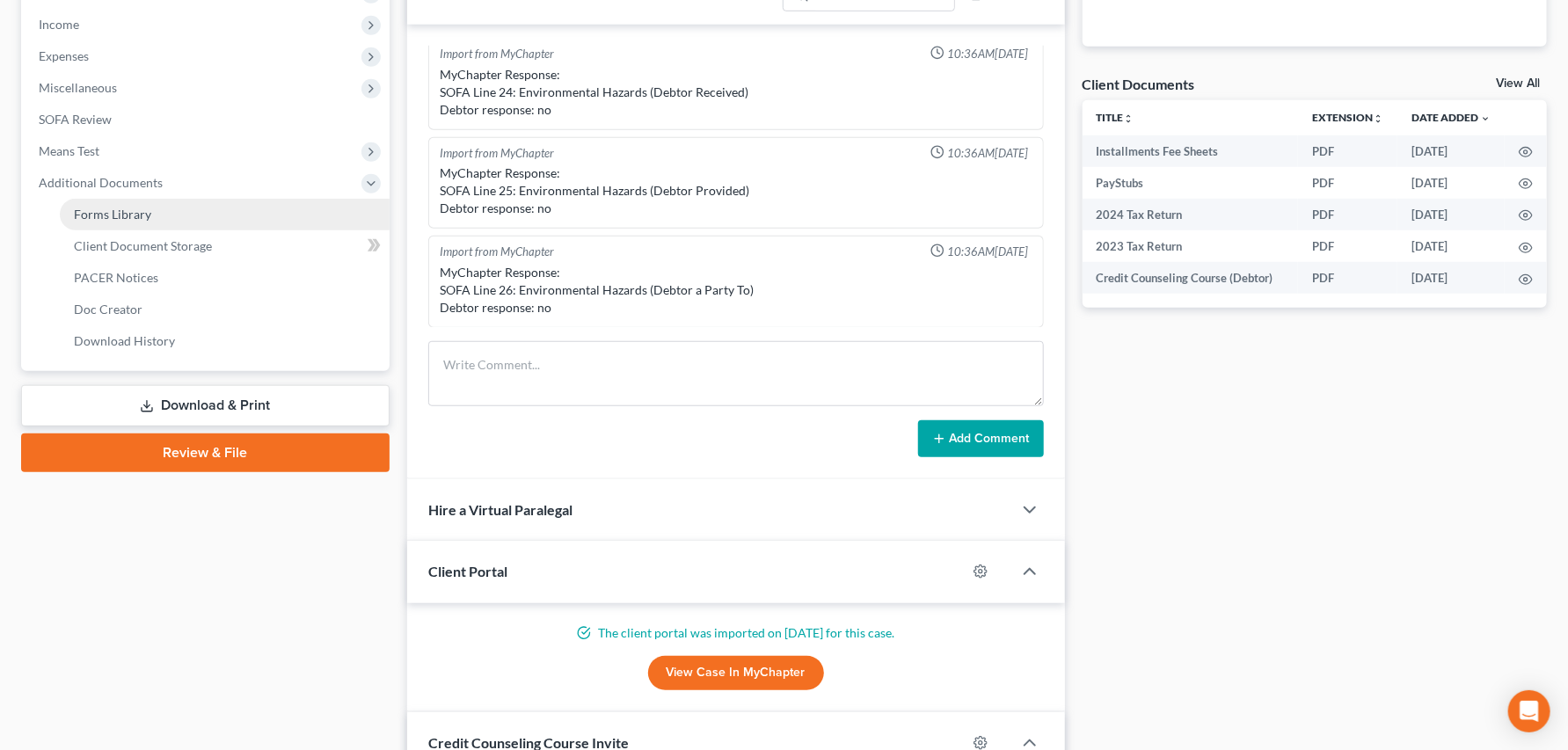
click at [143, 222] on span "Forms Library" at bounding box center [112, 213] width 77 height 15
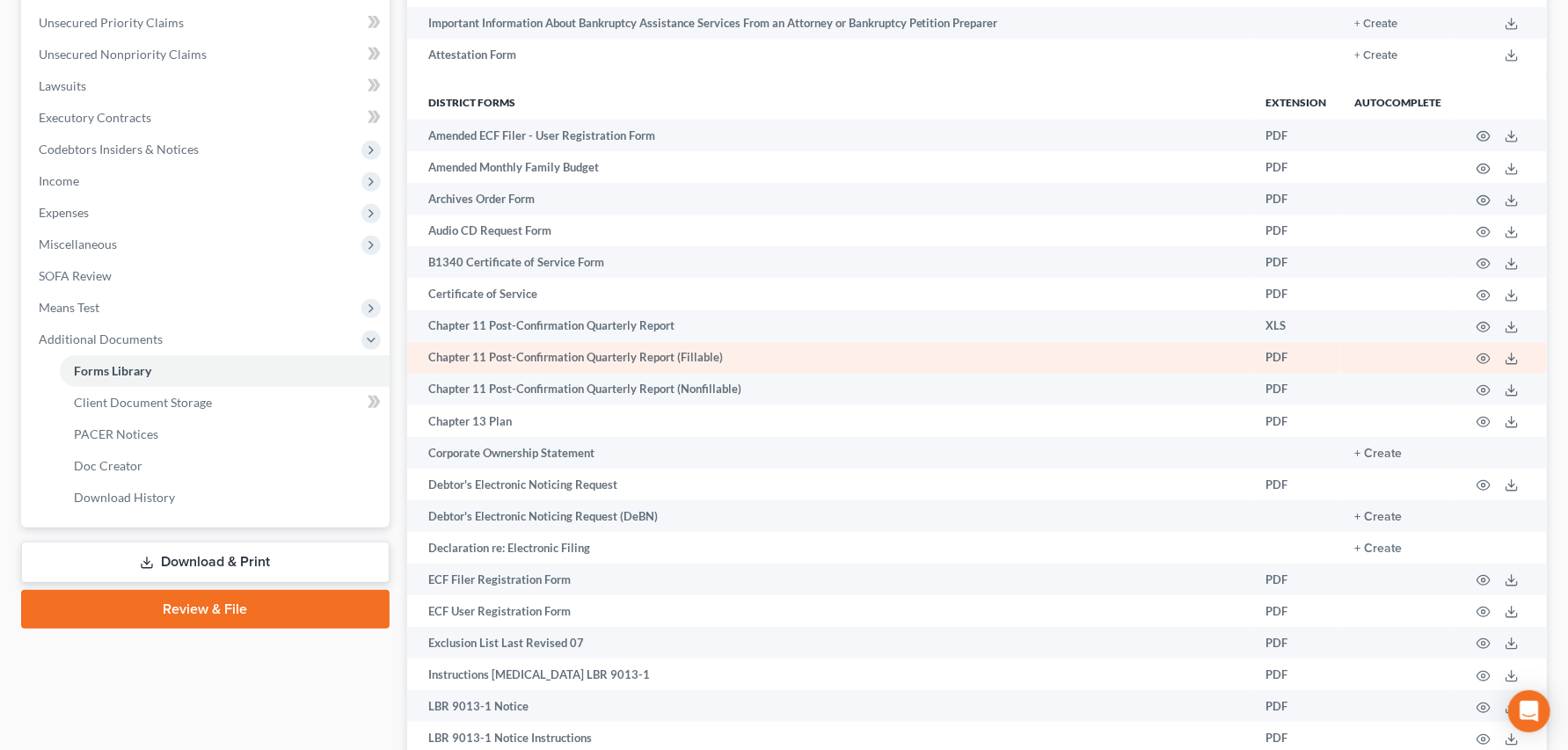
scroll to position [586, 0]
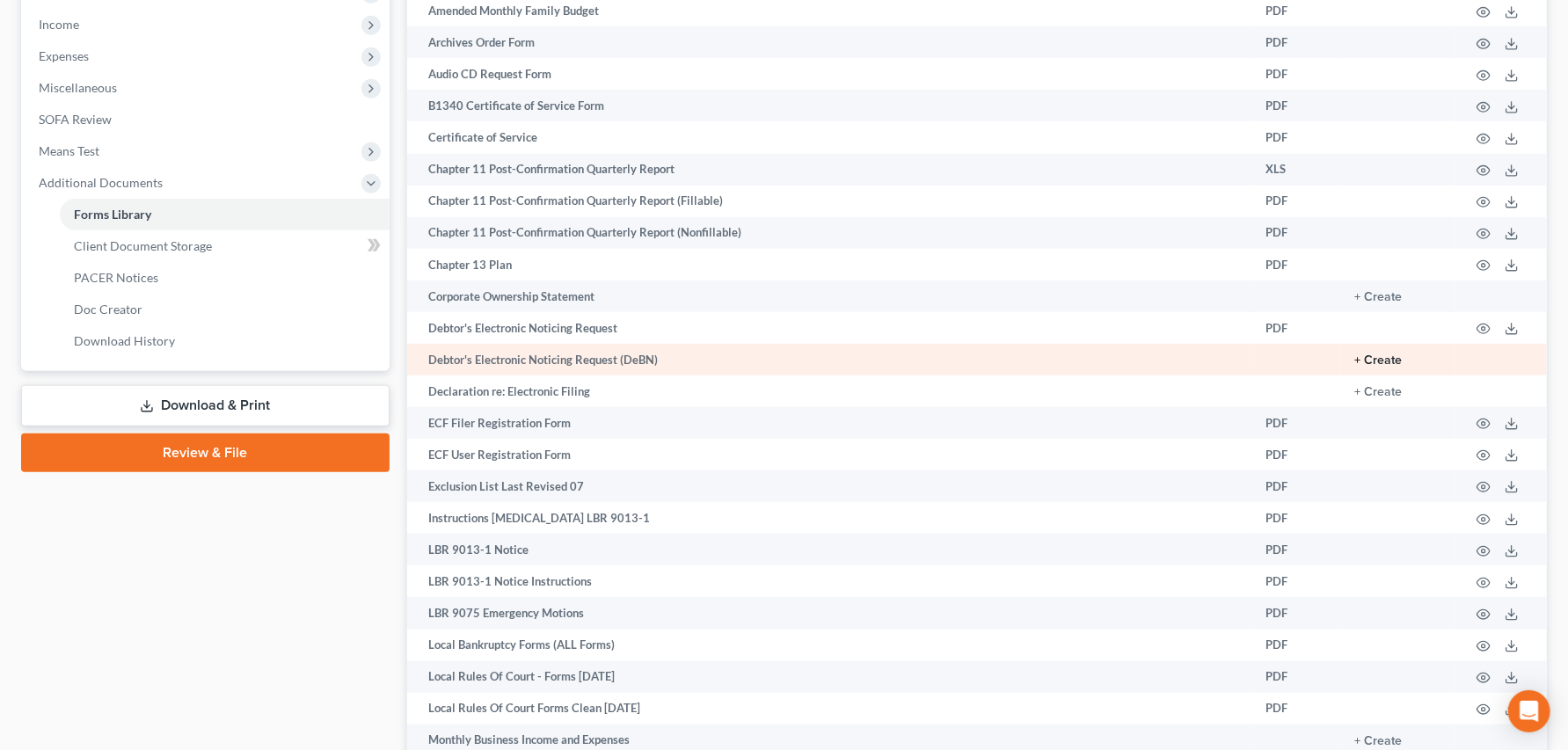
click at [1355, 367] on button "+ Create" at bounding box center [1378, 360] width 47 height 13
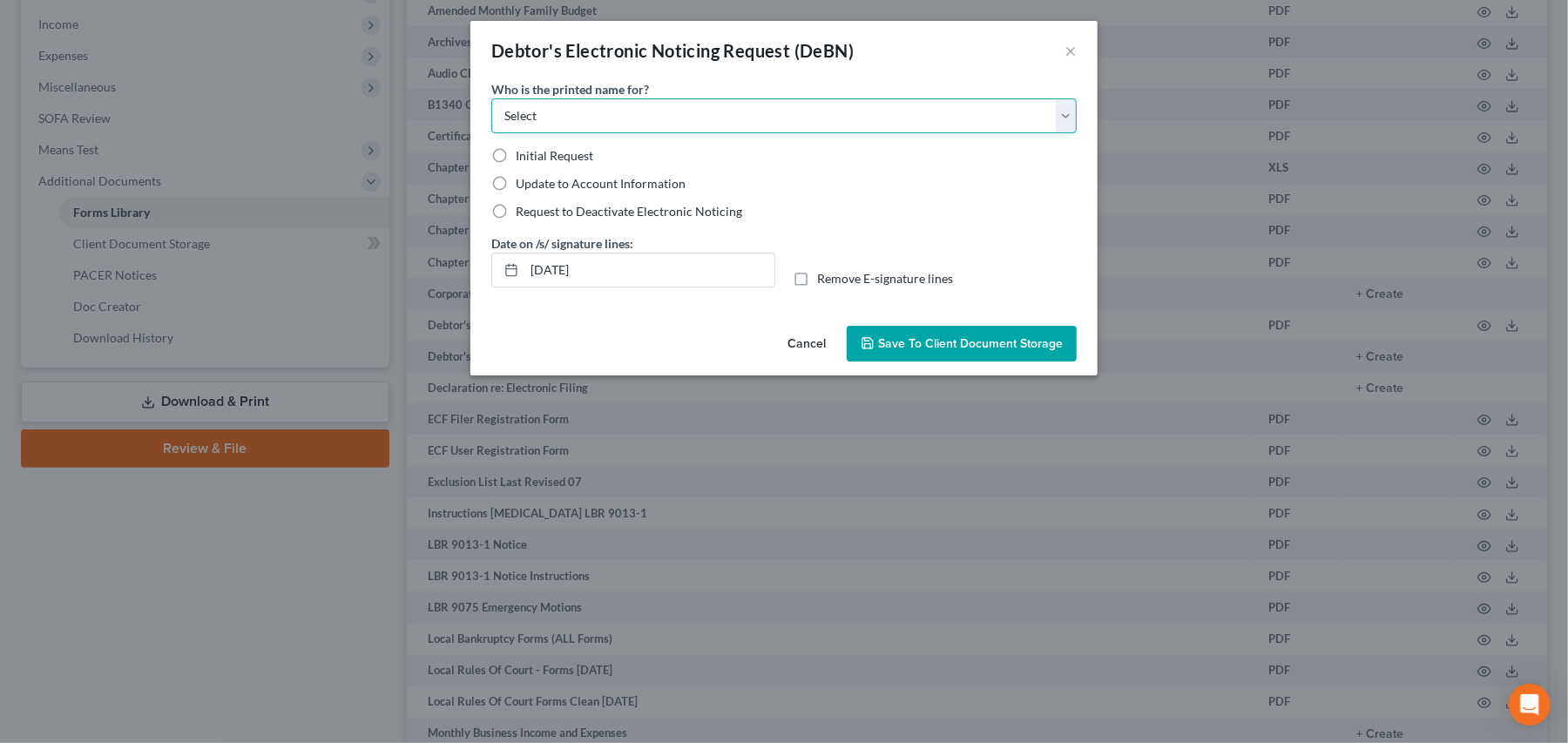
click at [1077, 133] on select "Select Debtor Attorney" at bounding box center [784, 115] width 585 height 35
select select "0"
click at [491, 122] on select "Select Debtor Attorney" at bounding box center [784, 115] width 585 height 35
click at [516, 165] on label "Initial Request" at bounding box center [554, 156] width 77 height 17
click at [523, 158] on input "Initial Request" at bounding box center [528, 153] width 12 height 12
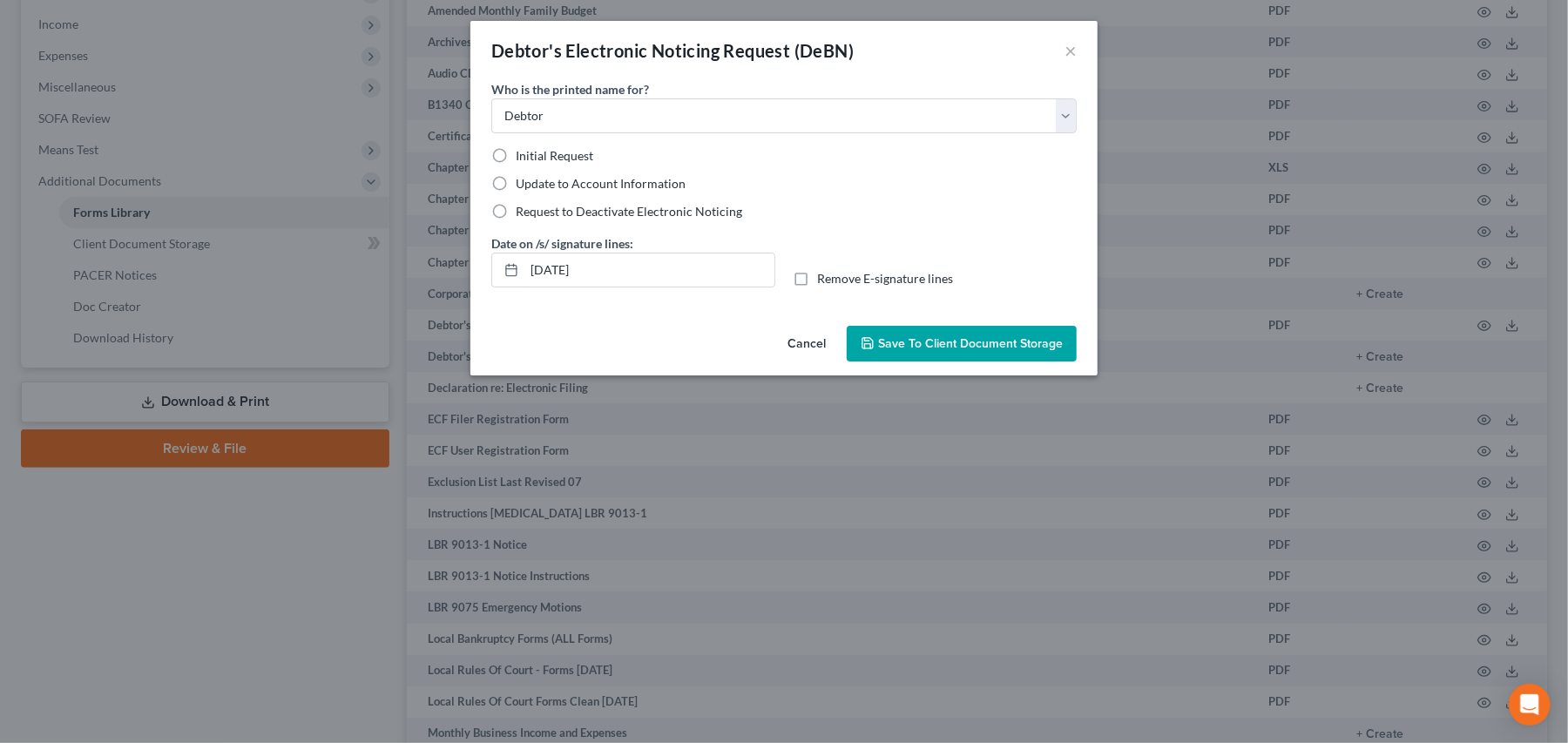
radio input "true"
click at [1010, 351] on span "Save to Client Document Storage" at bounding box center [970, 344] width 185 height 14
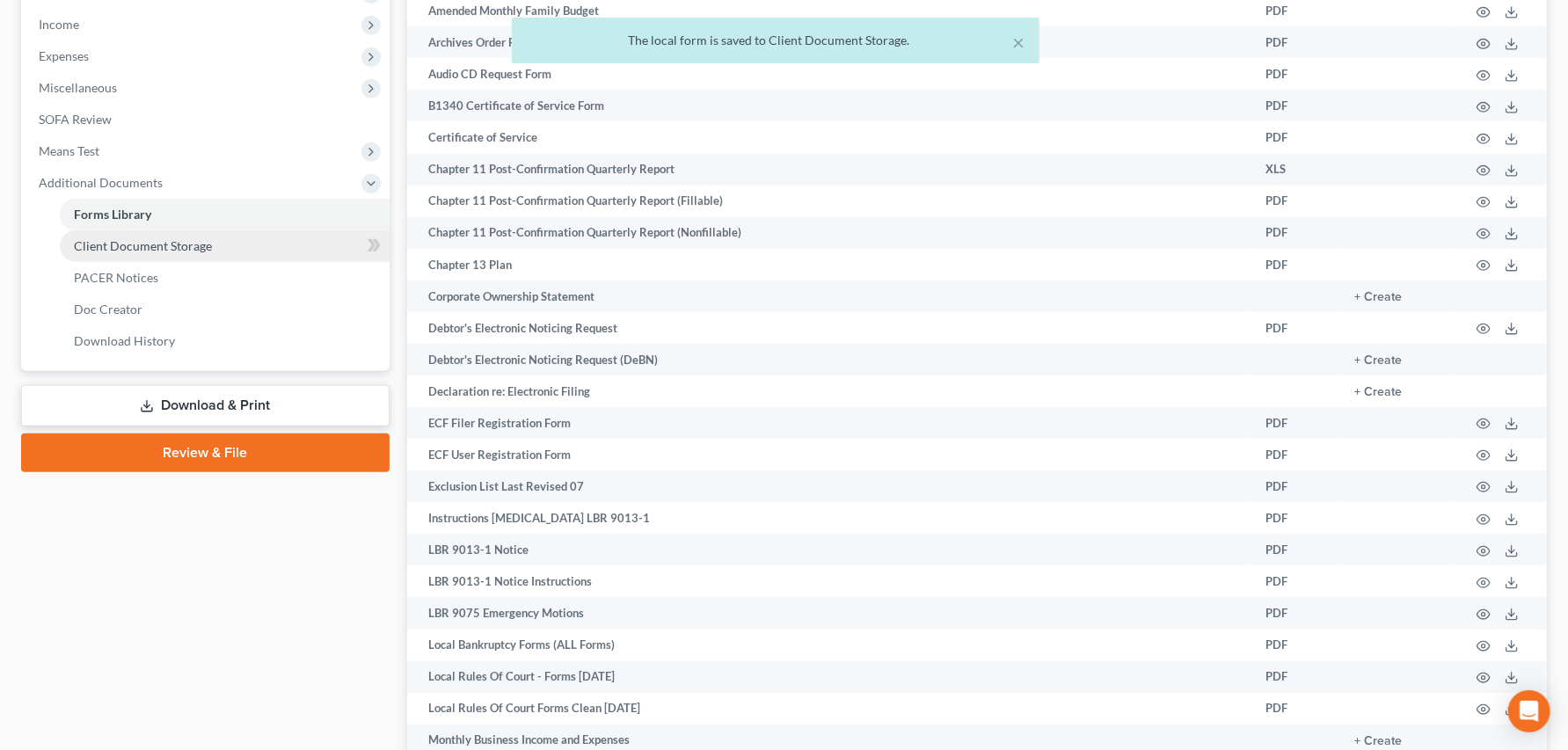
click at [181, 253] on span "Client Document Storage" at bounding box center [143, 245] width 138 height 15
select select "0"
select select "8"
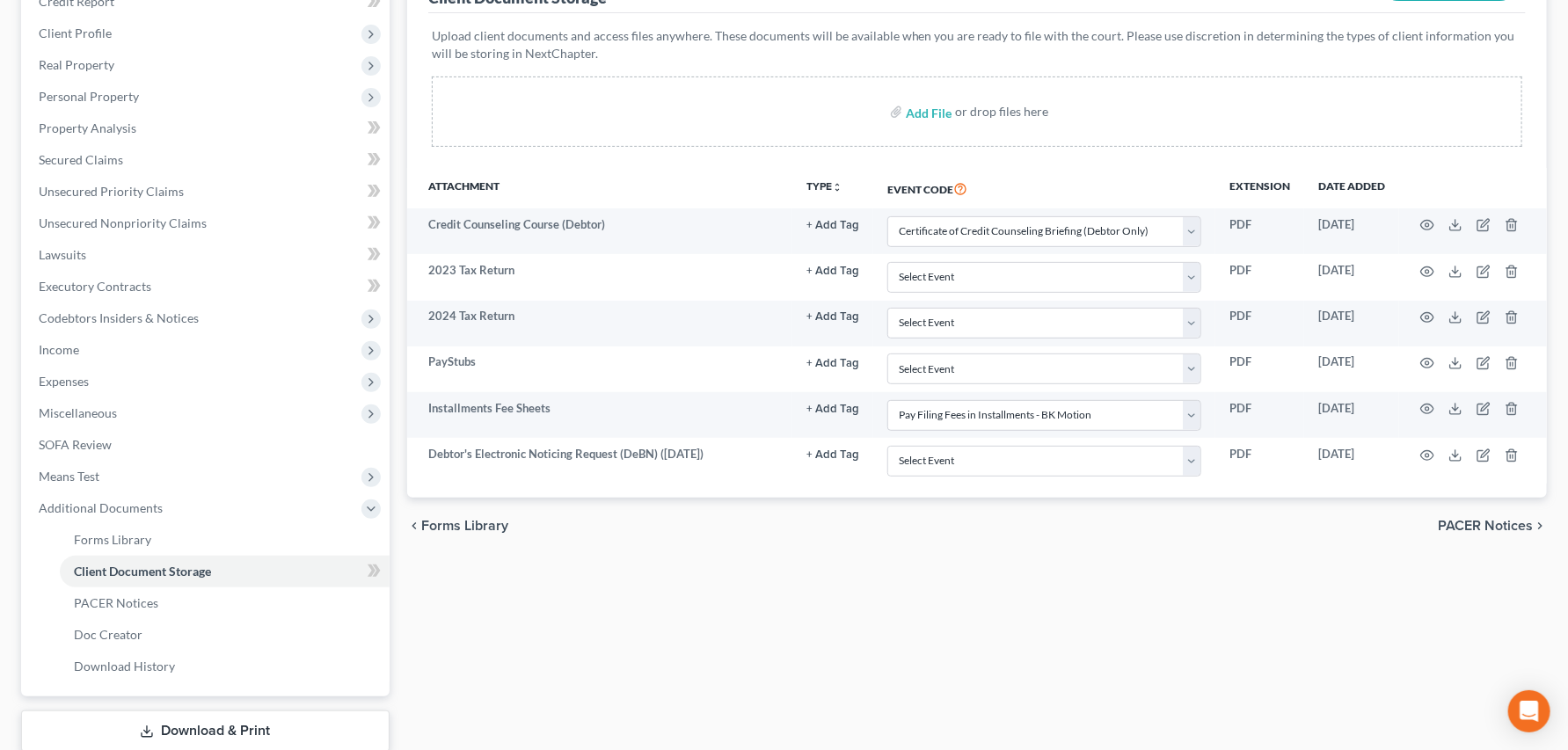
scroll to position [488, 0]
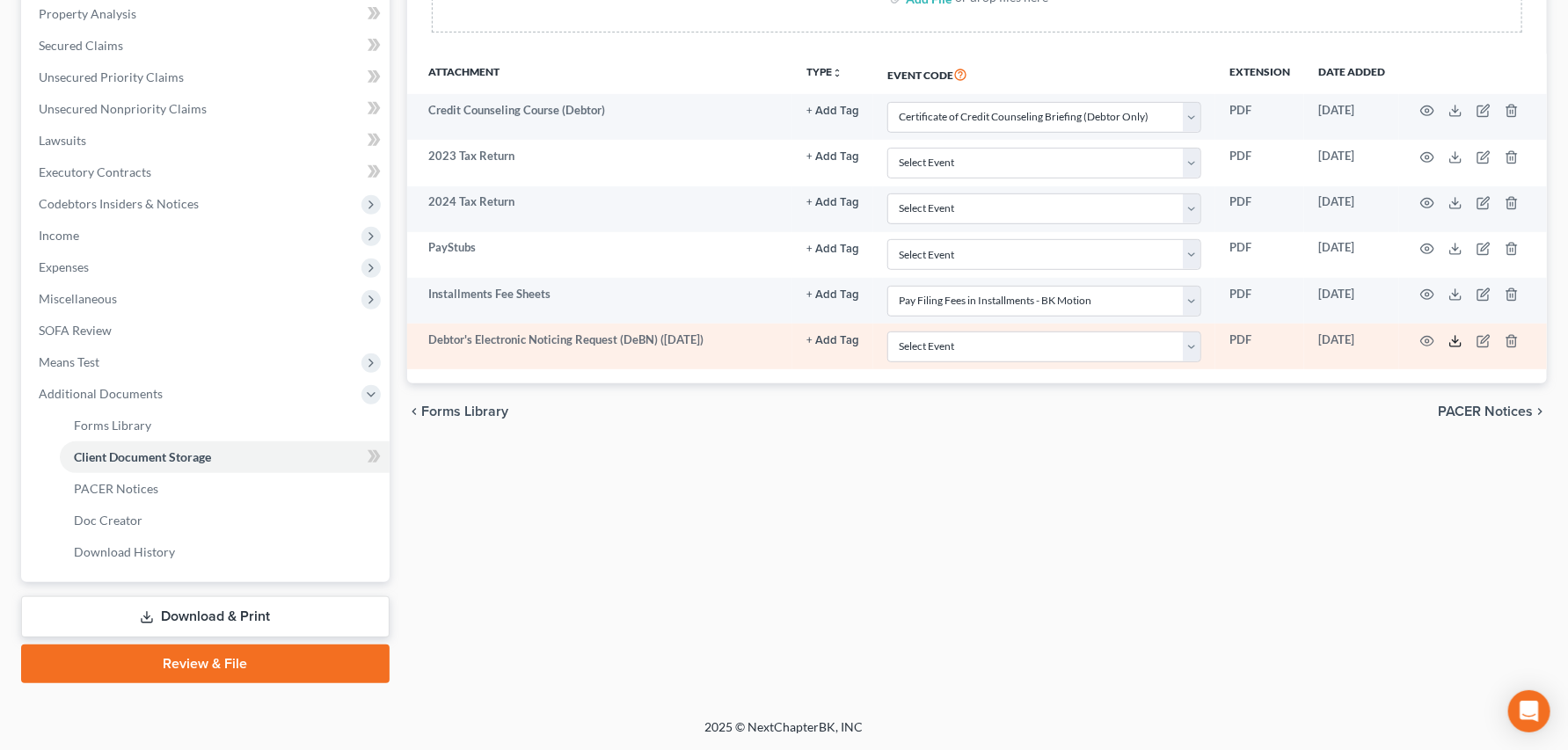
click at [1448, 348] on icon at bounding box center [1454, 340] width 14 height 14
